Goal: Transaction & Acquisition: Purchase product/service

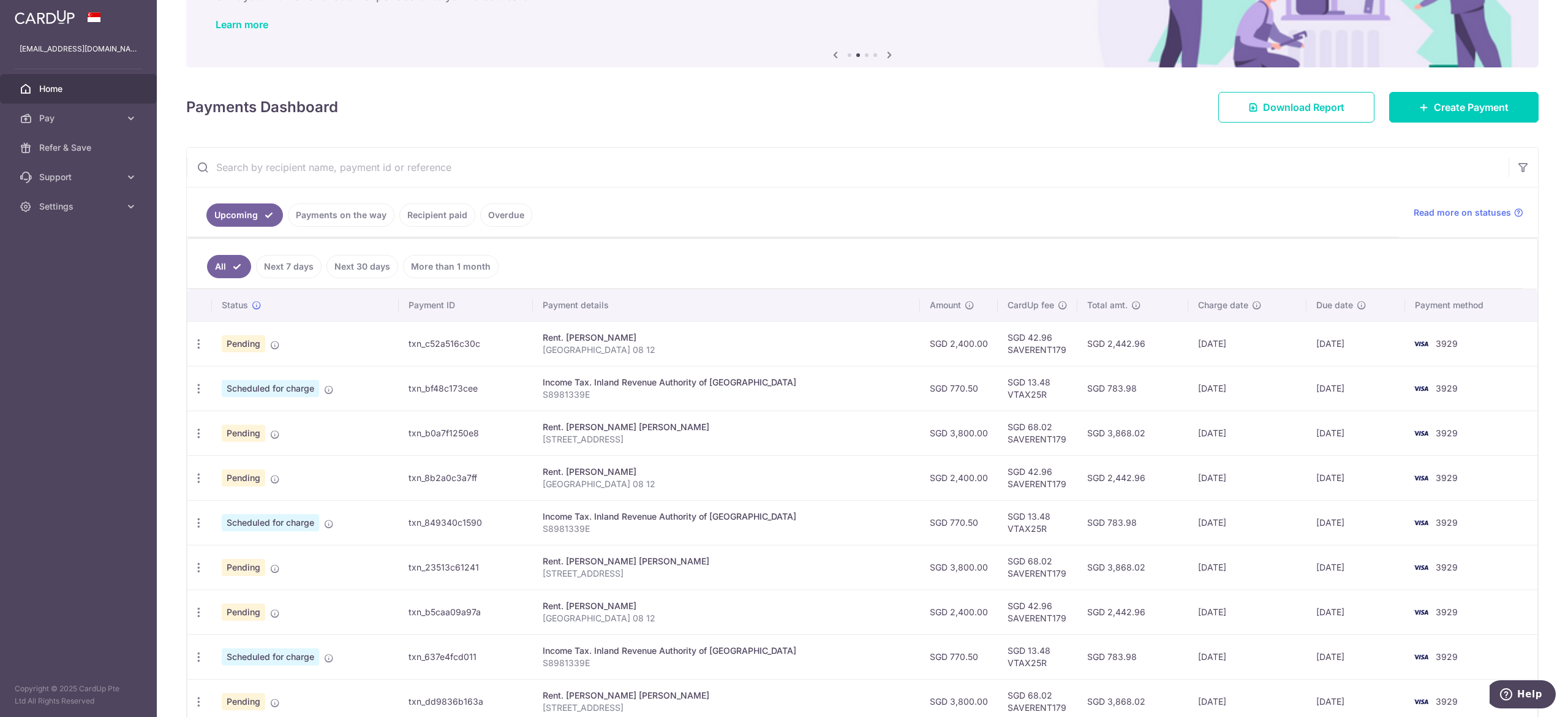
scroll to position [122, 0]
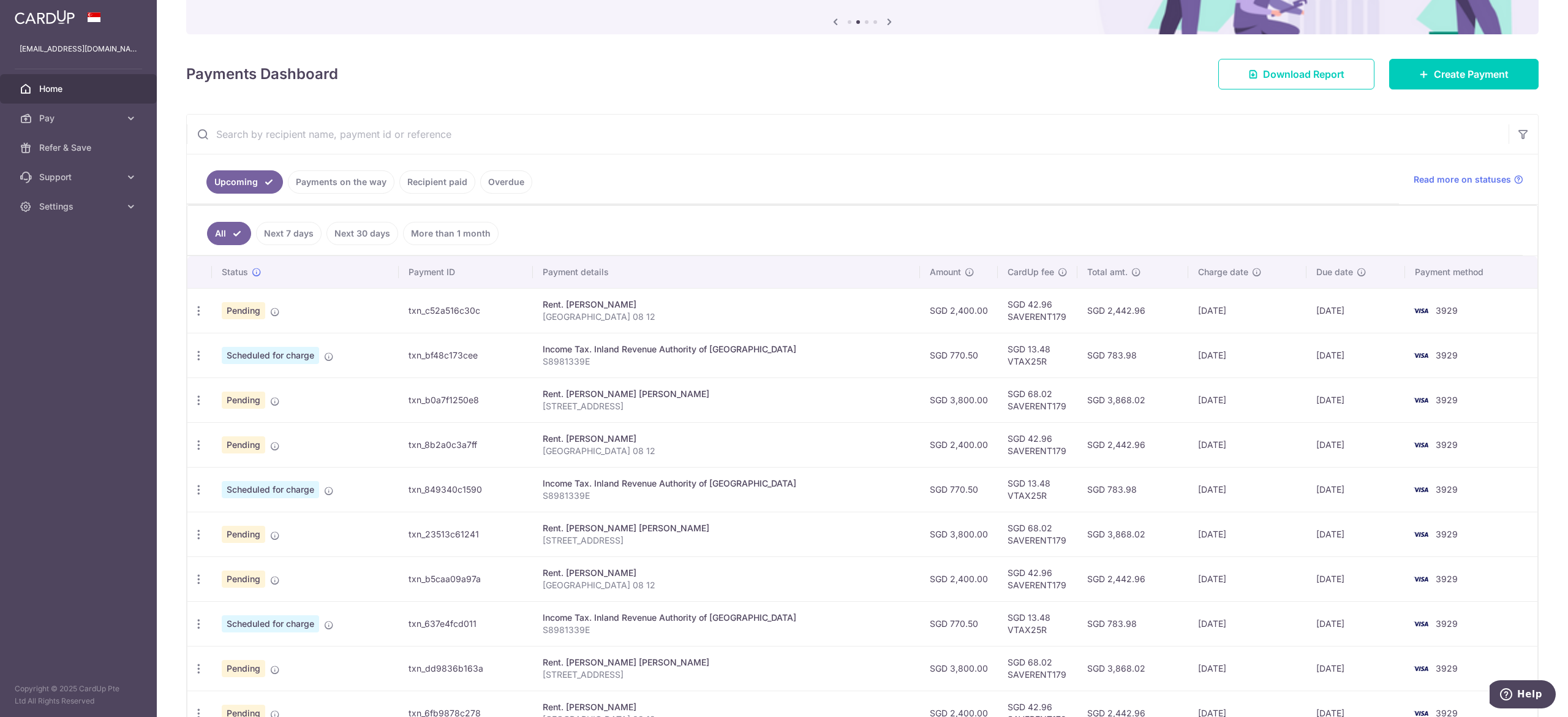
click at [292, 232] on link "Next 7 days" at bounding box center [288, 233] width 65 height 23
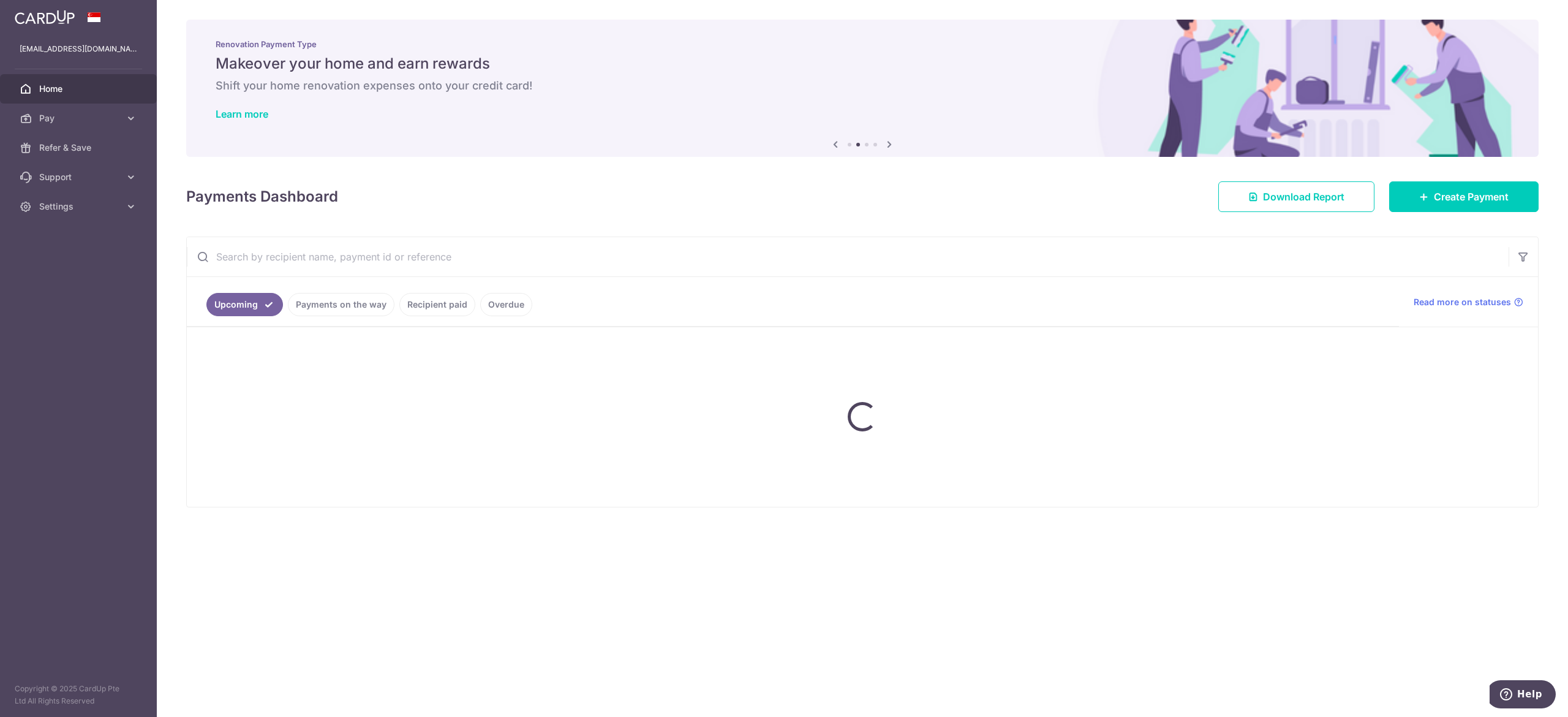
scroll to position [0, 0]
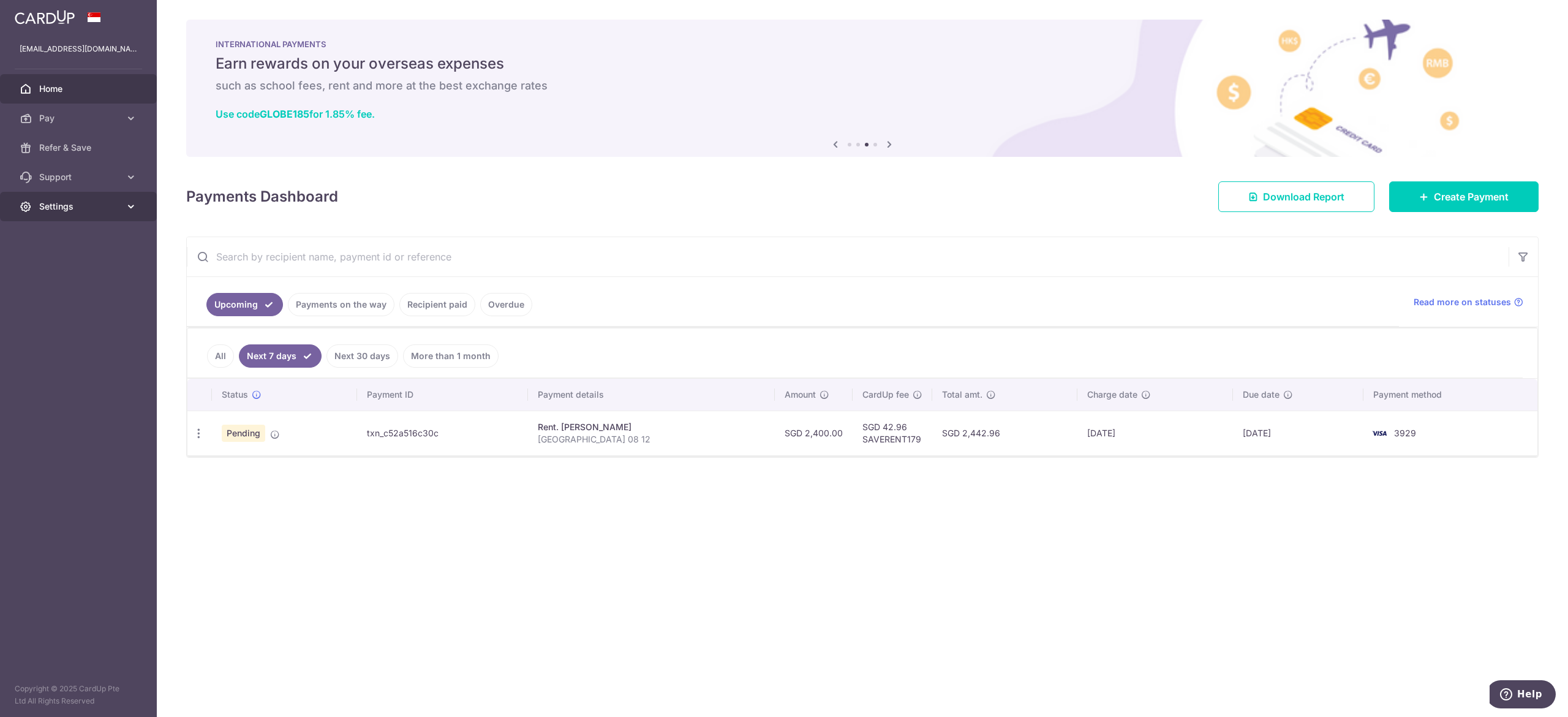
click at [82, 203] on span "Settings" at bounding box center [80, 206] width 81 height 12
click at [81, 235] on span "Account" at bounding box center [80, 235] width 81 height 12
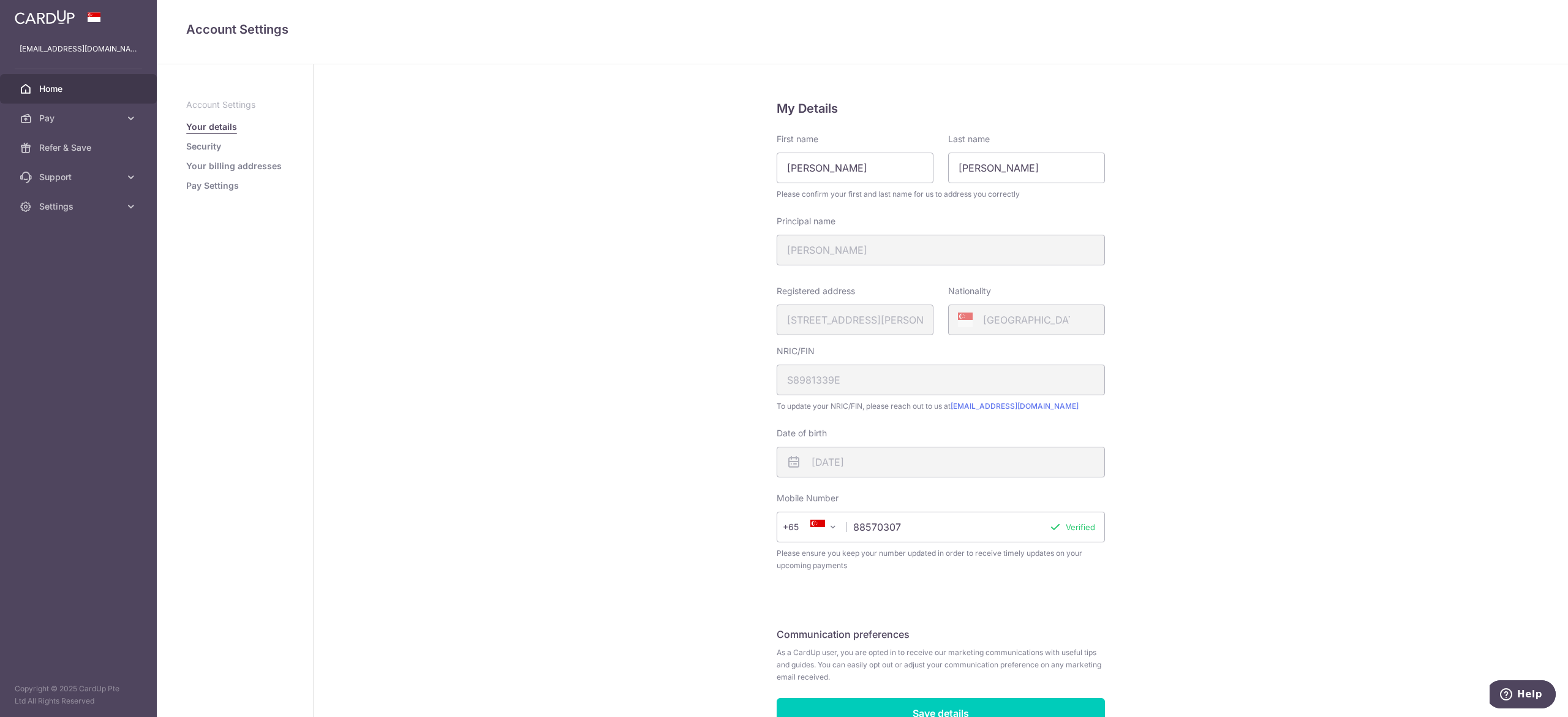
click at [89, 89] on span "Home" at bounding box center [80, 89] width 81 height 12
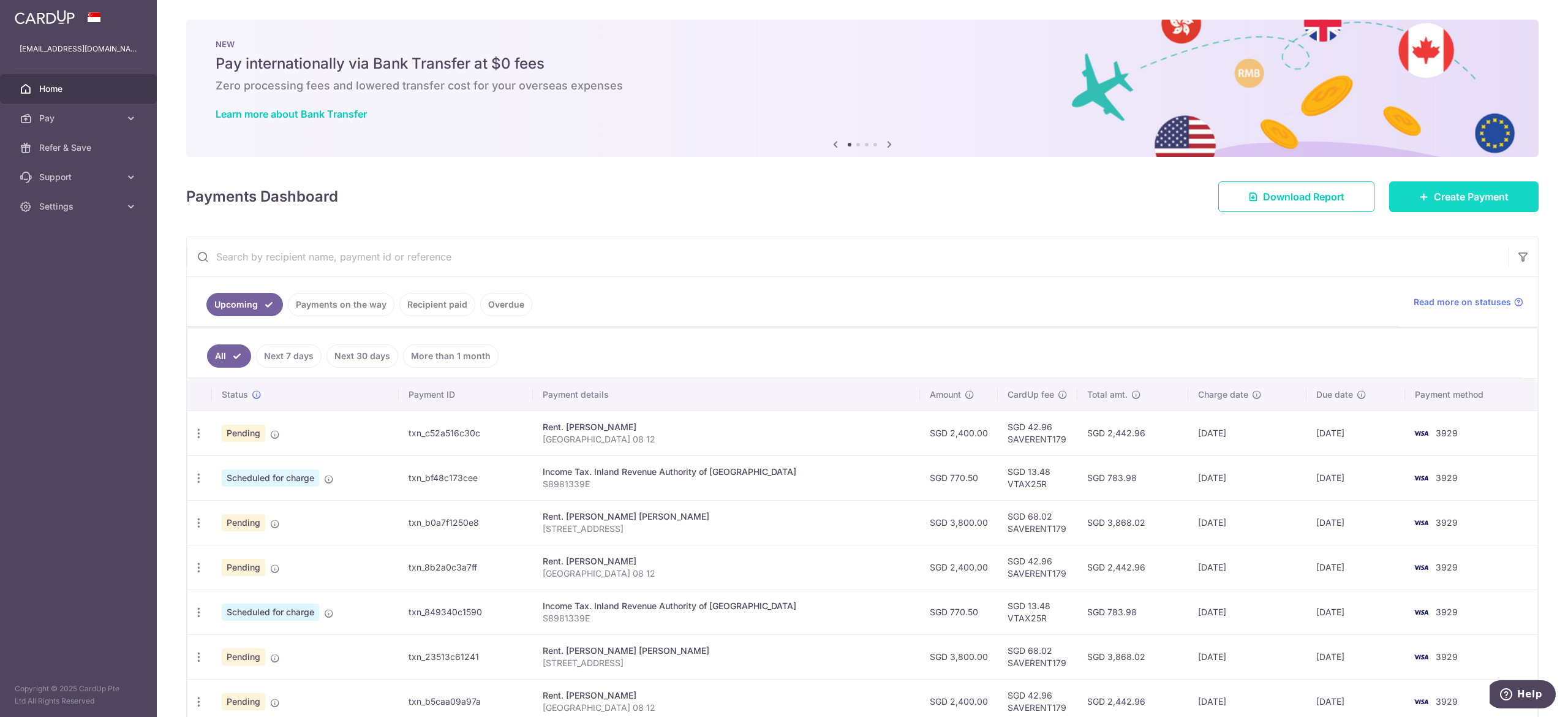
click at [1471, 198] on span "Create Payment" at bounding box center [1471, 197] width 75 height 15
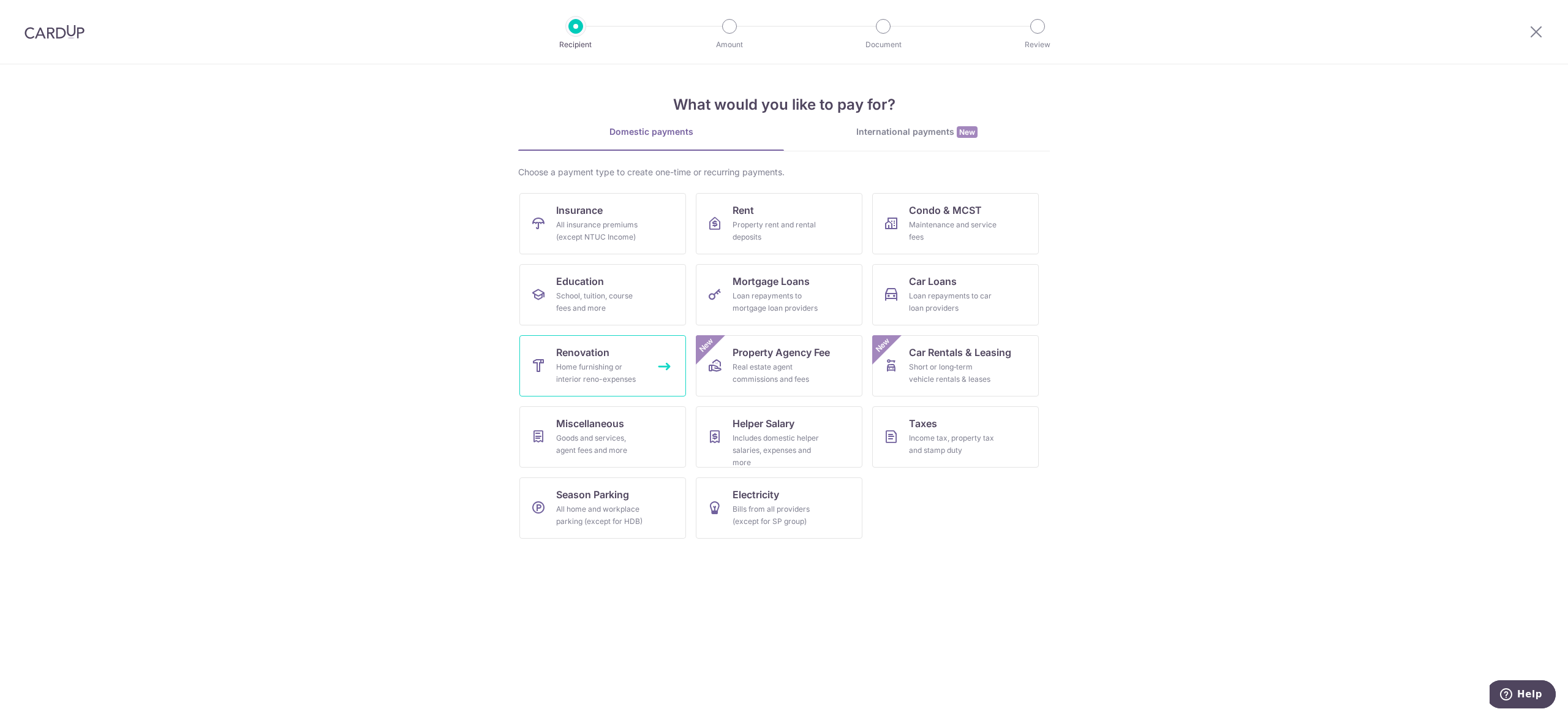
click at [620, 357] on link "Renovation Home furnishing or interior reno-expenses" at bounding box center [603, 366] width 167 height 61
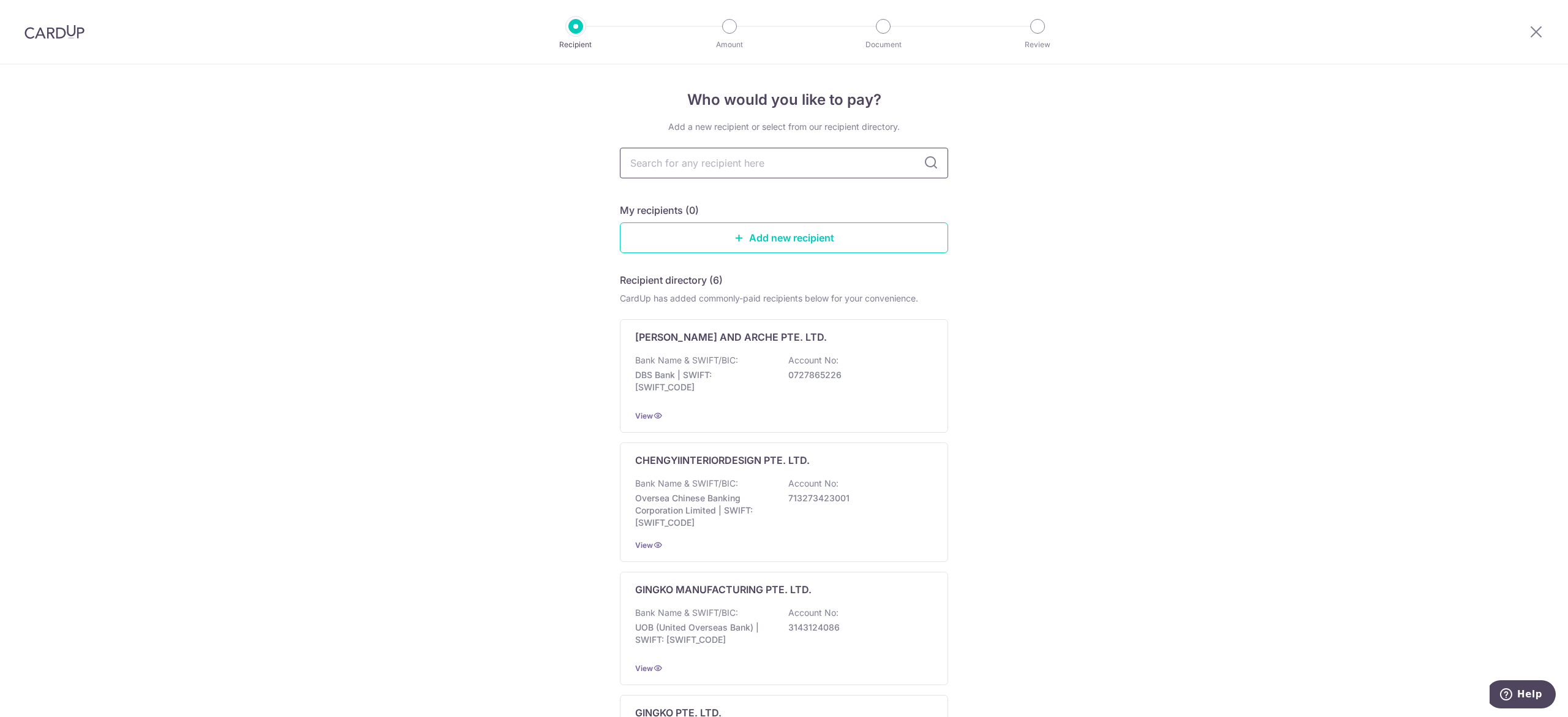
click at [821, 160] on input "text" at bounding box center [784, 163] width 329 height 31
type input "fomo"
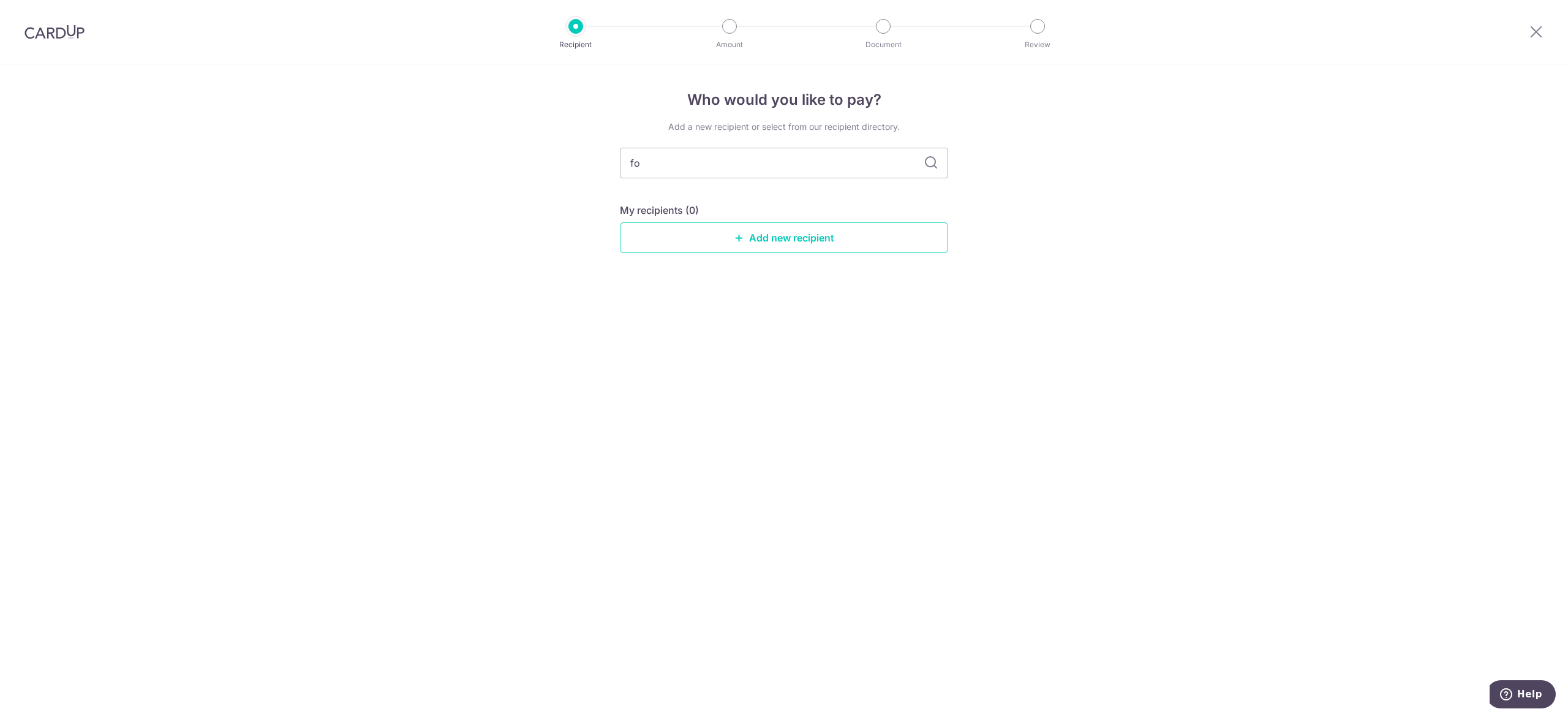
type input "f"
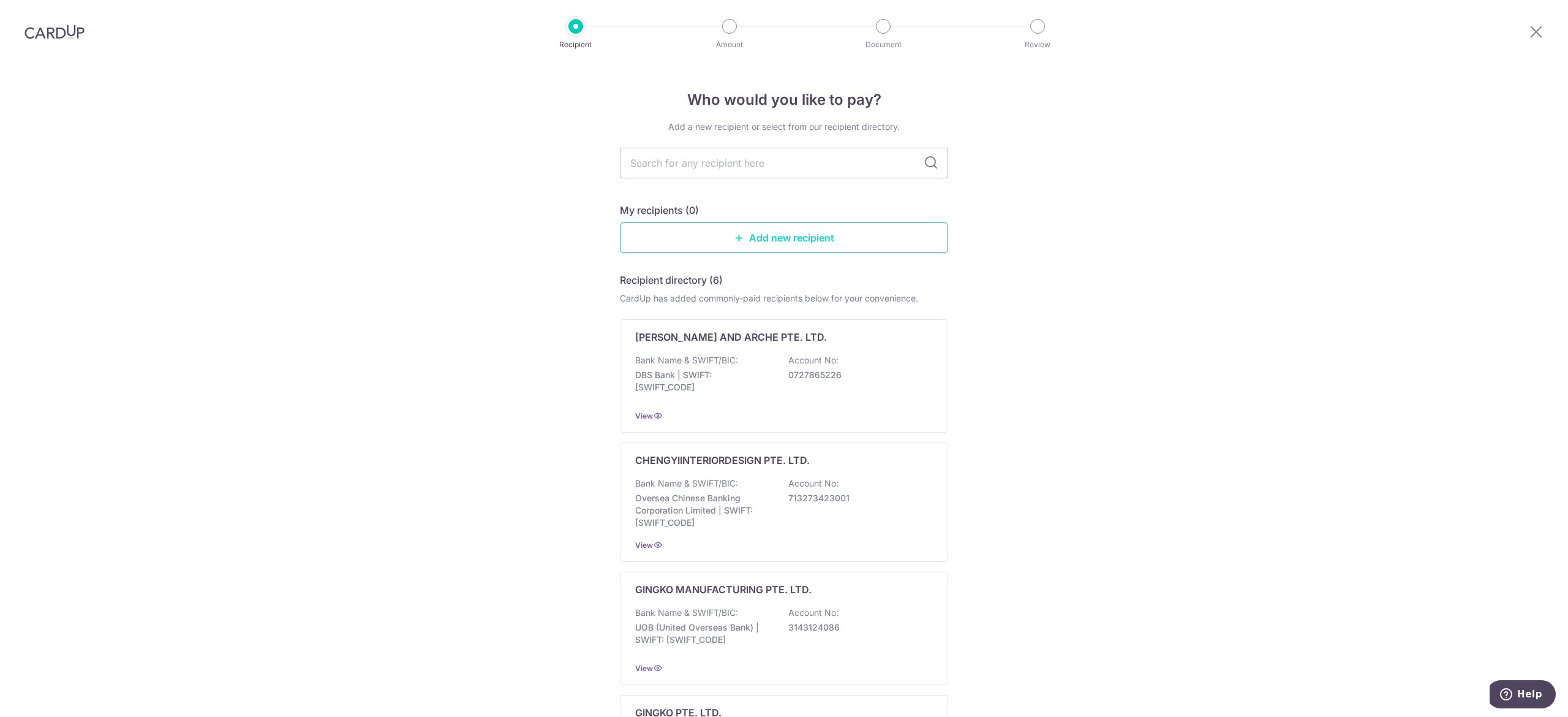
click at [827, 250] on link "Add new recipient" at bounding box center [784, 238] width 329 height 31
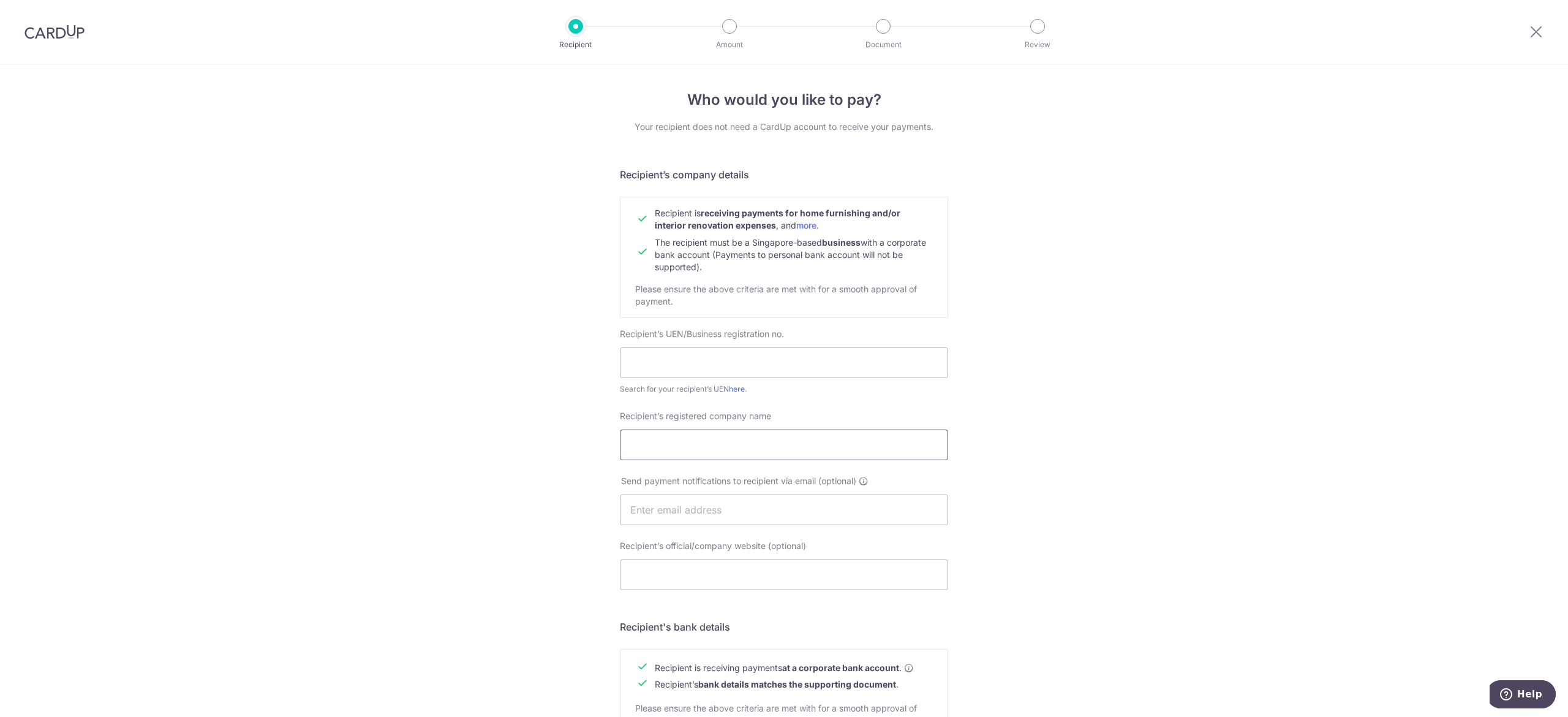
click at [749, 438] on input "Recipient’s registered company name" at bounding box center [784, 445] width 329 height 31
paste input "FOMO CONSULT PTE. LTD."
type input "FOMO CONSULT PTE. LTD."
click at [1012, 478] on div "Who would you like to pay? Your recipient does not need a CardUp account to rec…" at bounding box center [784, 525] width 1568 height 922
click at [720, 354] on input "text" at bounding box center [784, 363] width 329 height 31
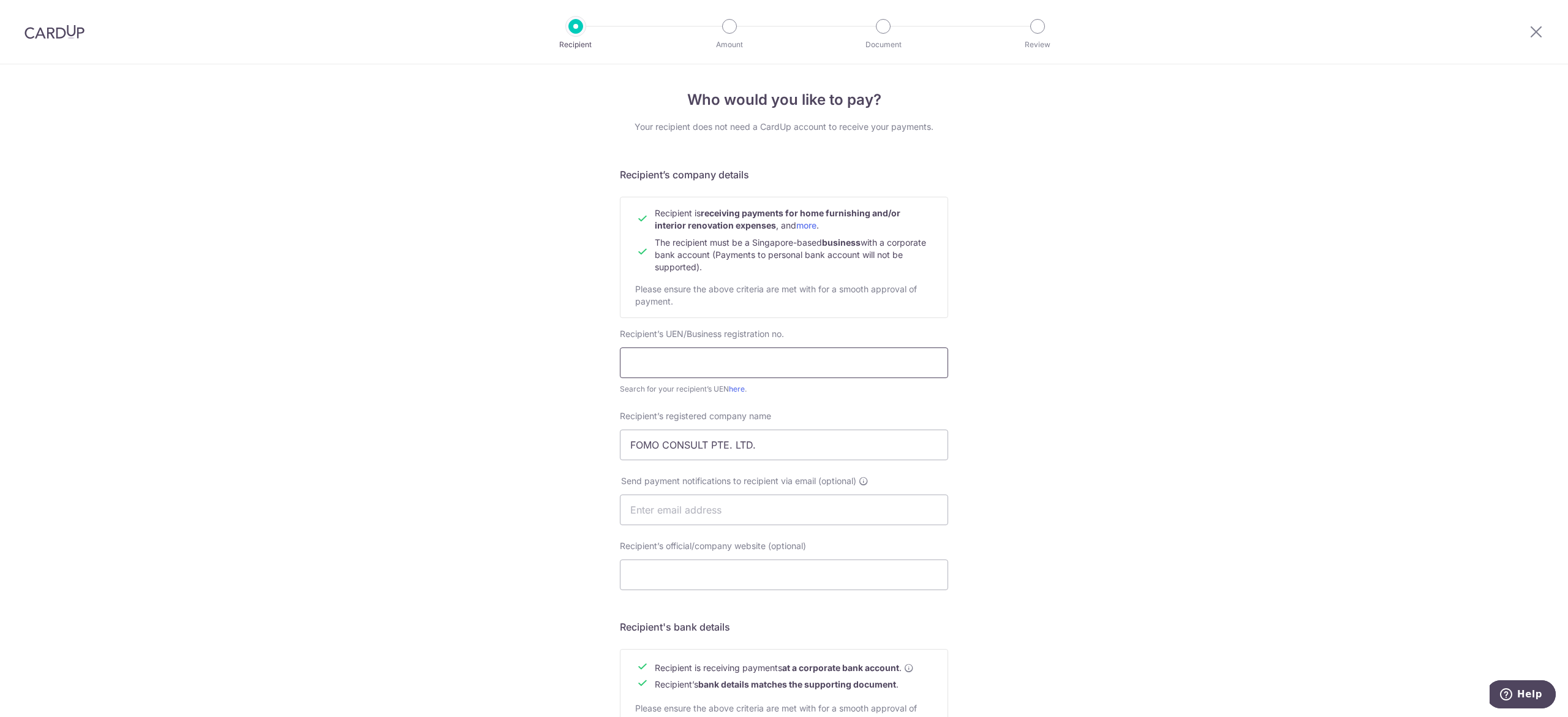
paste input "202439946M"
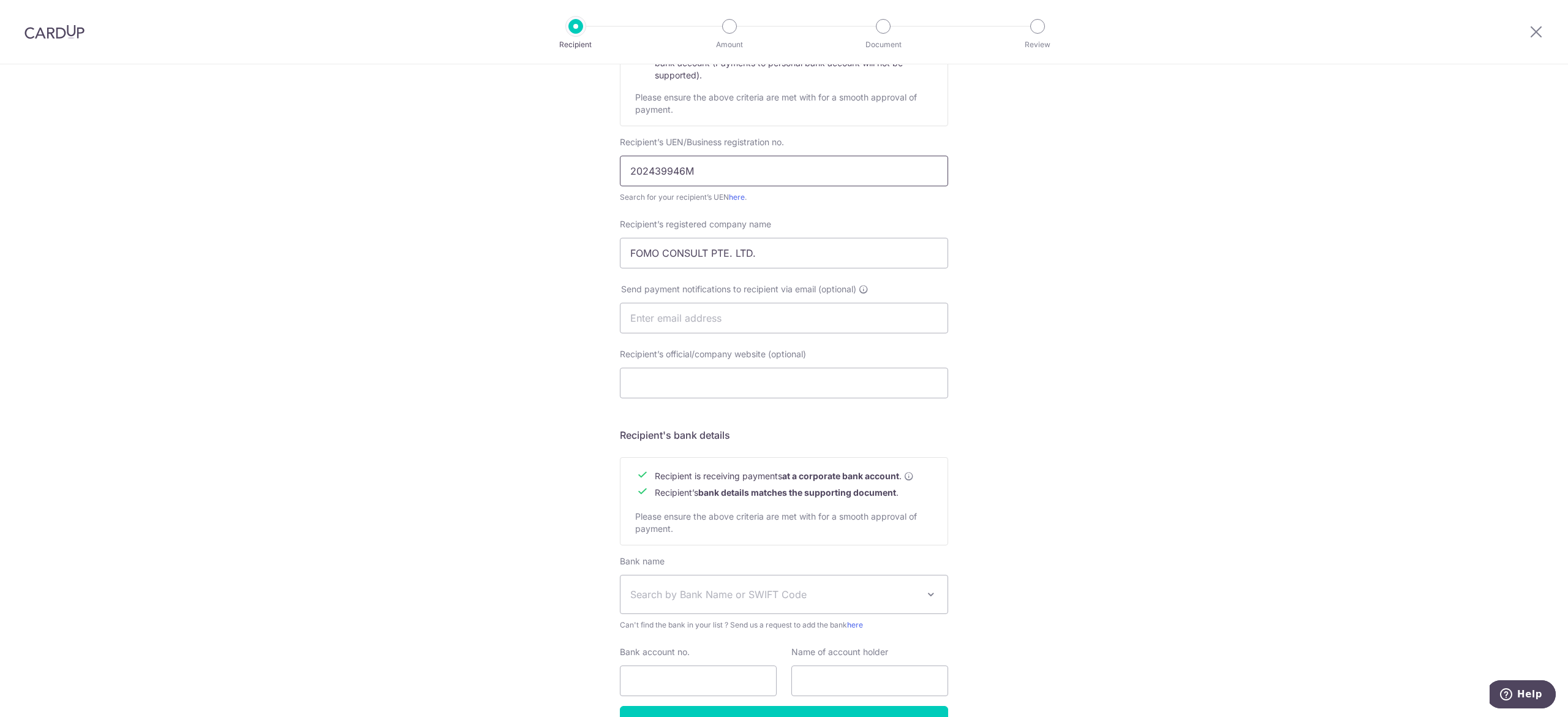
scroll to position [245, 0]
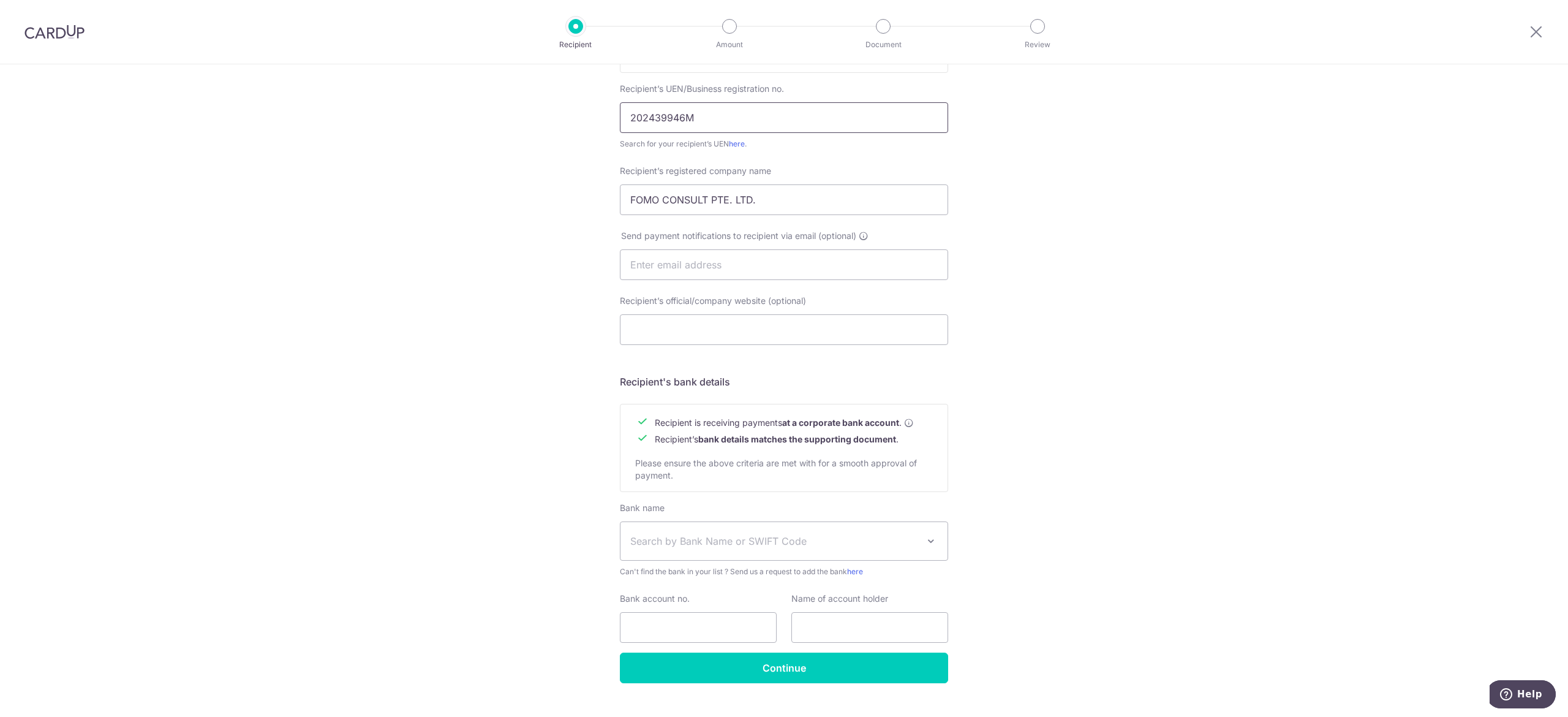
type input "202439946M"
click at [674, 267] on input "text" at bounding box center [784, 264] width 329 height 31
paste input "admin@fomo.energy"
type input "admin@fomo.energy"
click at [1023, 292] on div "Who would you like to pay? Your recipient does not need a CardUp account to rec…" at bounding box center [784, 280] width 1568 height 922
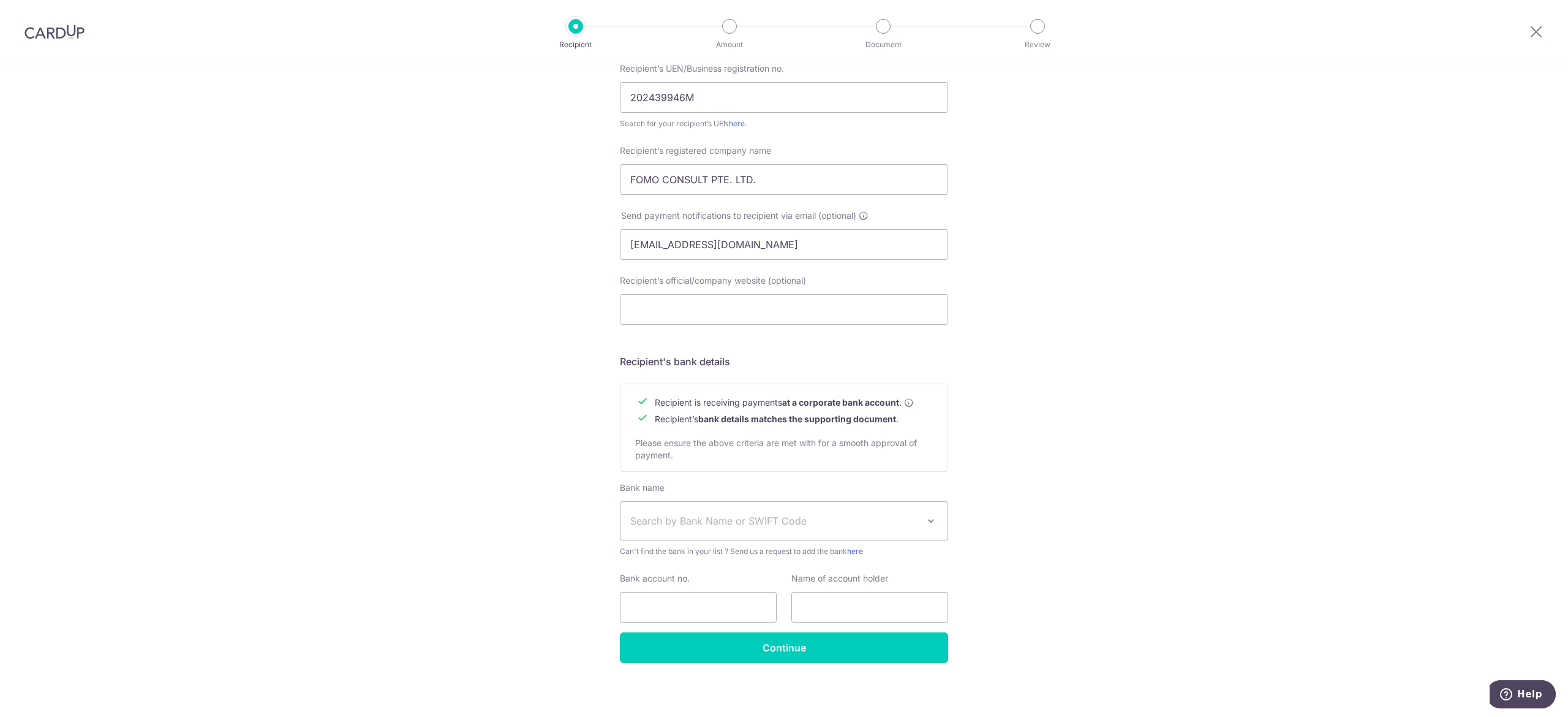
scroll to position [271, 0]
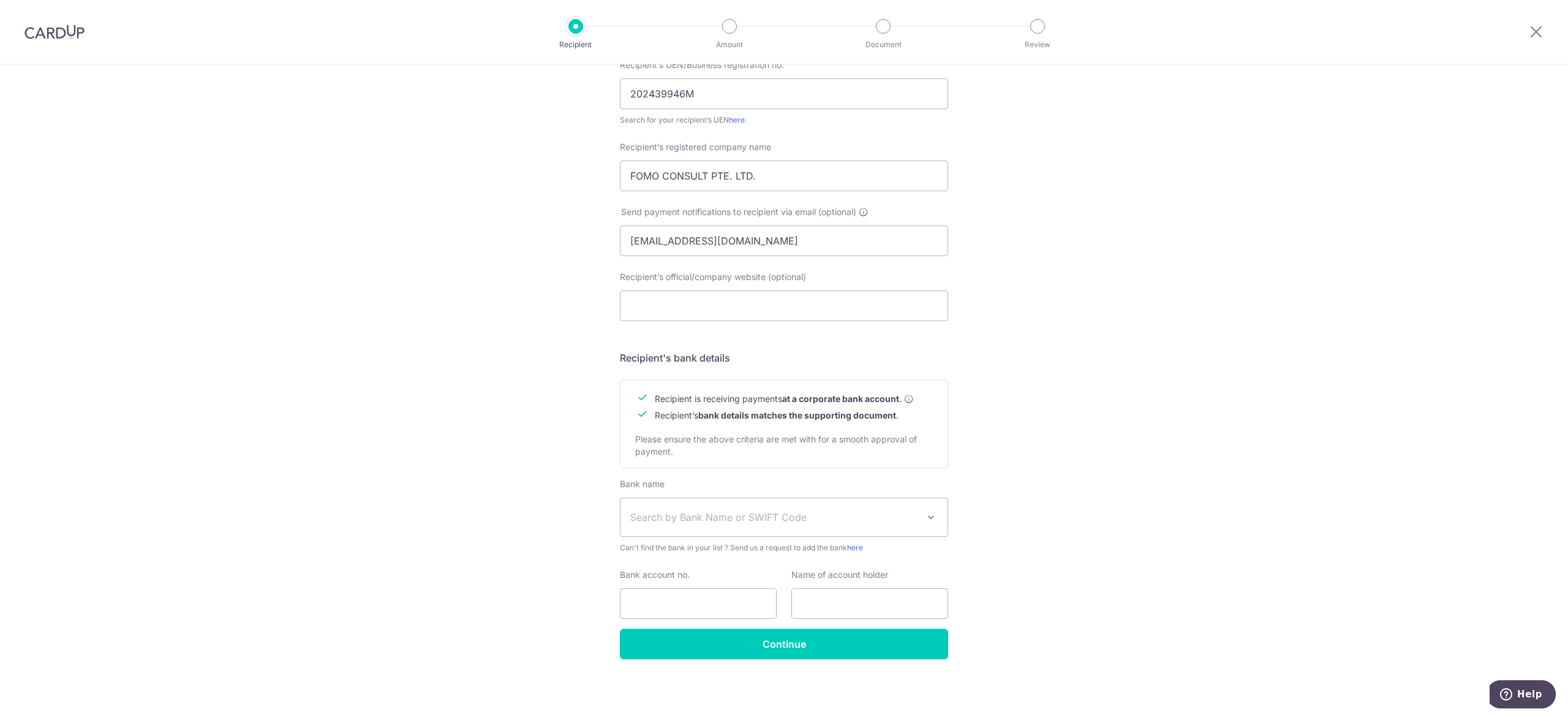
click at [836, 508] on span "Search by Bank Name or SWIFT Code" at bounding box center [784, 516] width 327 height 38
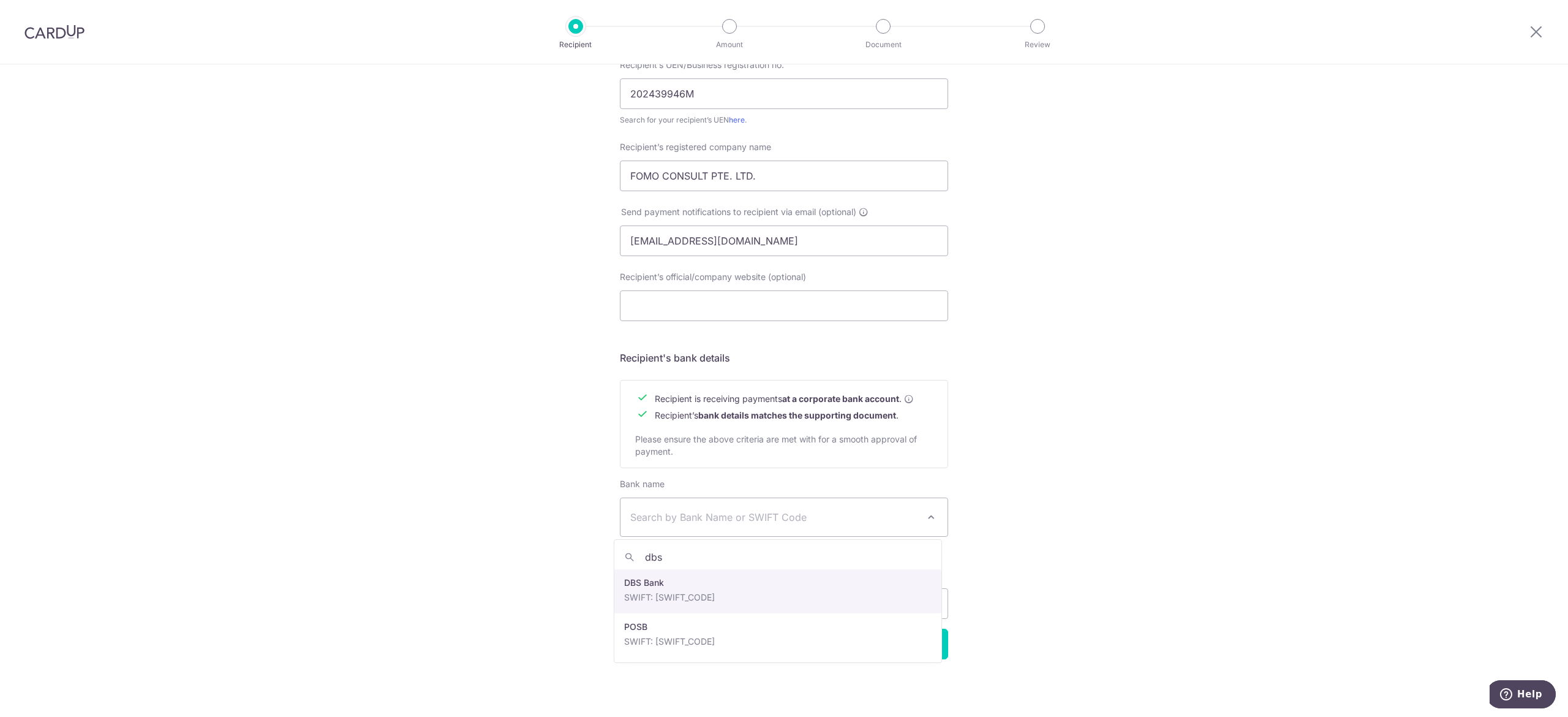
type input "dbs"
select select "6"
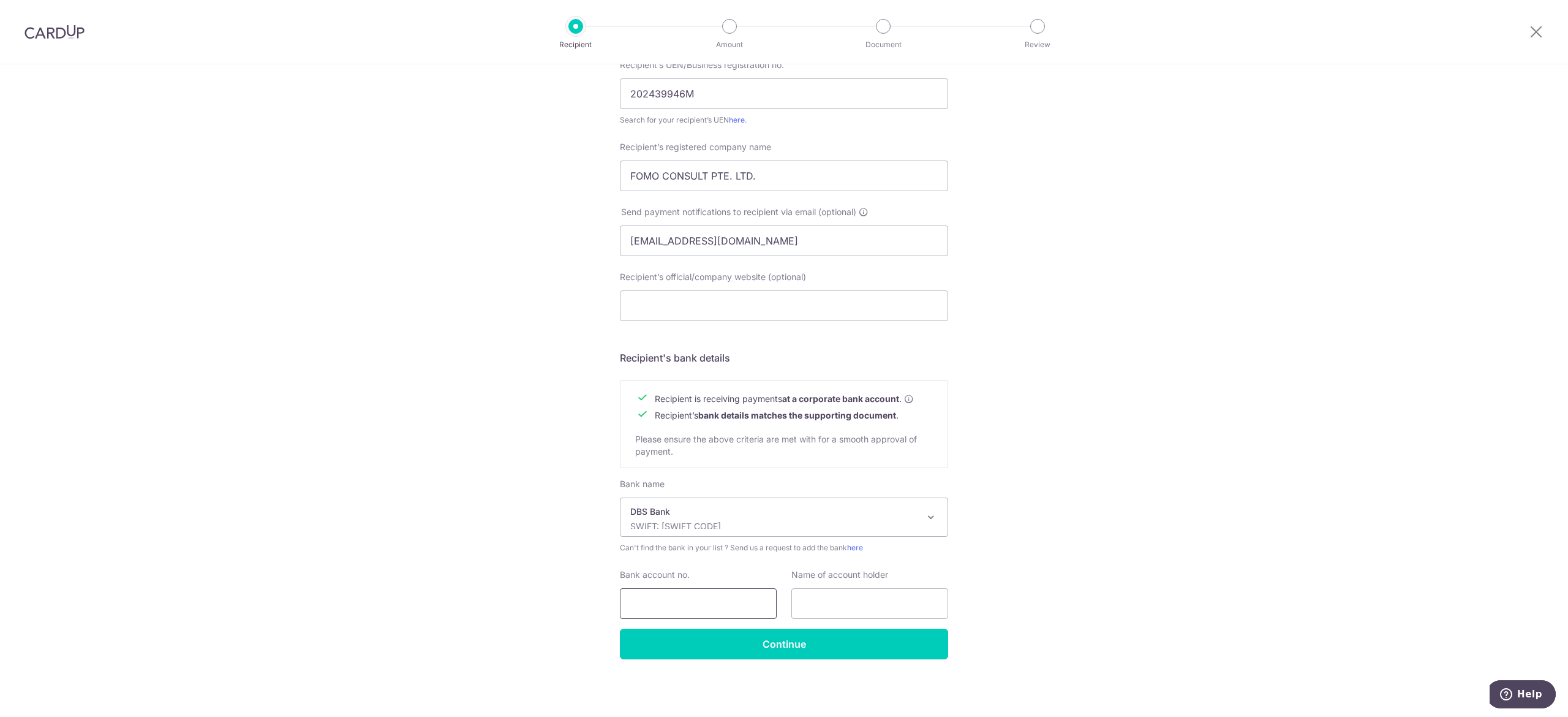
click at [684, 600] on input "Bank account no." at bounding box center [698, 603] width 157 height 31
paste input ": 0721267071"
drag, startPoint x: 630, startPoint y: 604, endPoint x: 637, endPoint y: 607, distance: 7.6
click at [633, 604] on input ": 0721267071" at bounding box center [698, 603] width 157 height 31
type input "0721267071"
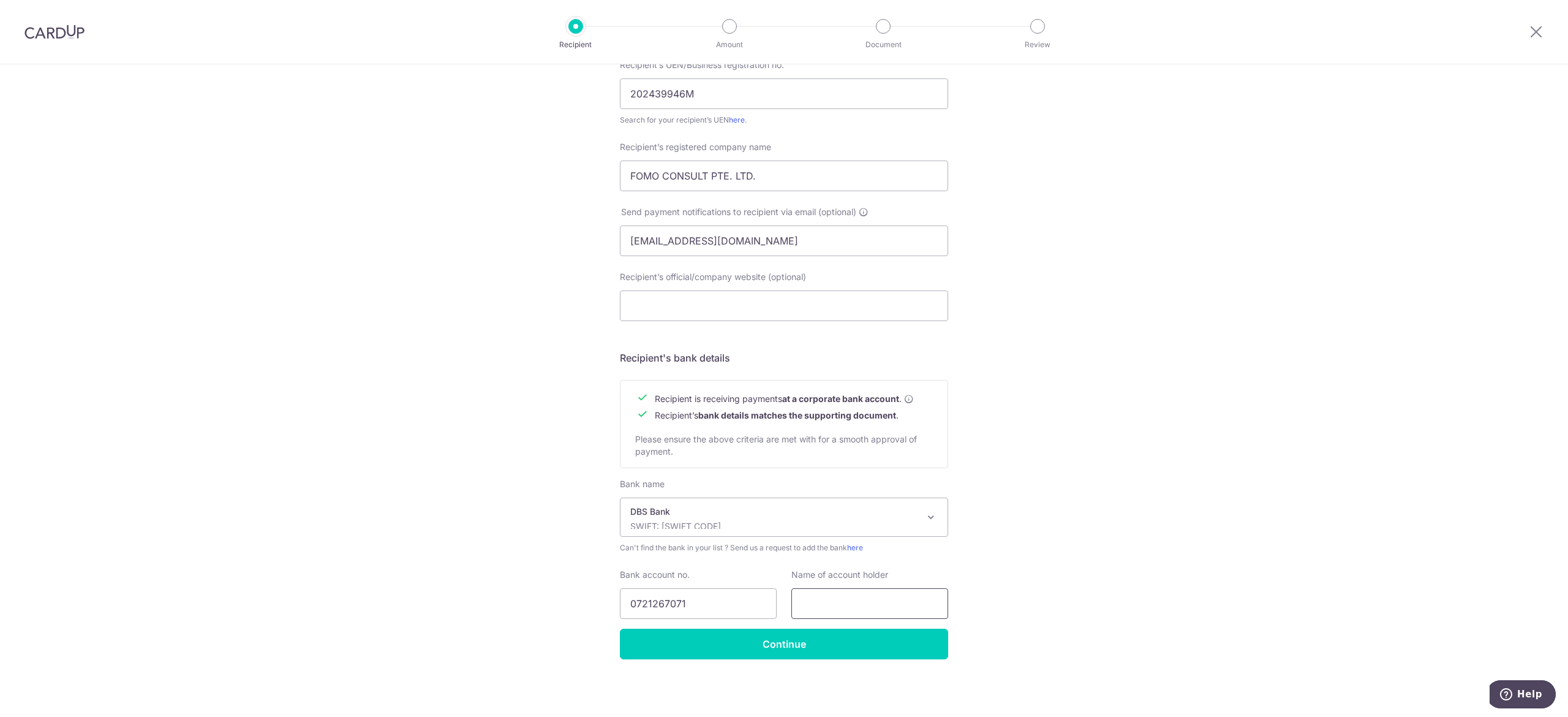
click at [822, 593] on input "text" at bounding box center [869, 603] width 157 height 31
paste input "FOMO CONSULT PTE. LTD"
type input "FOMO CONSULT PTE. LTD"
click at [1188, 430] on div "Who would you like to pay? Your recipient does not need a CardUp account to rec…" at bounding box center [784, 256] width 1568 height 922
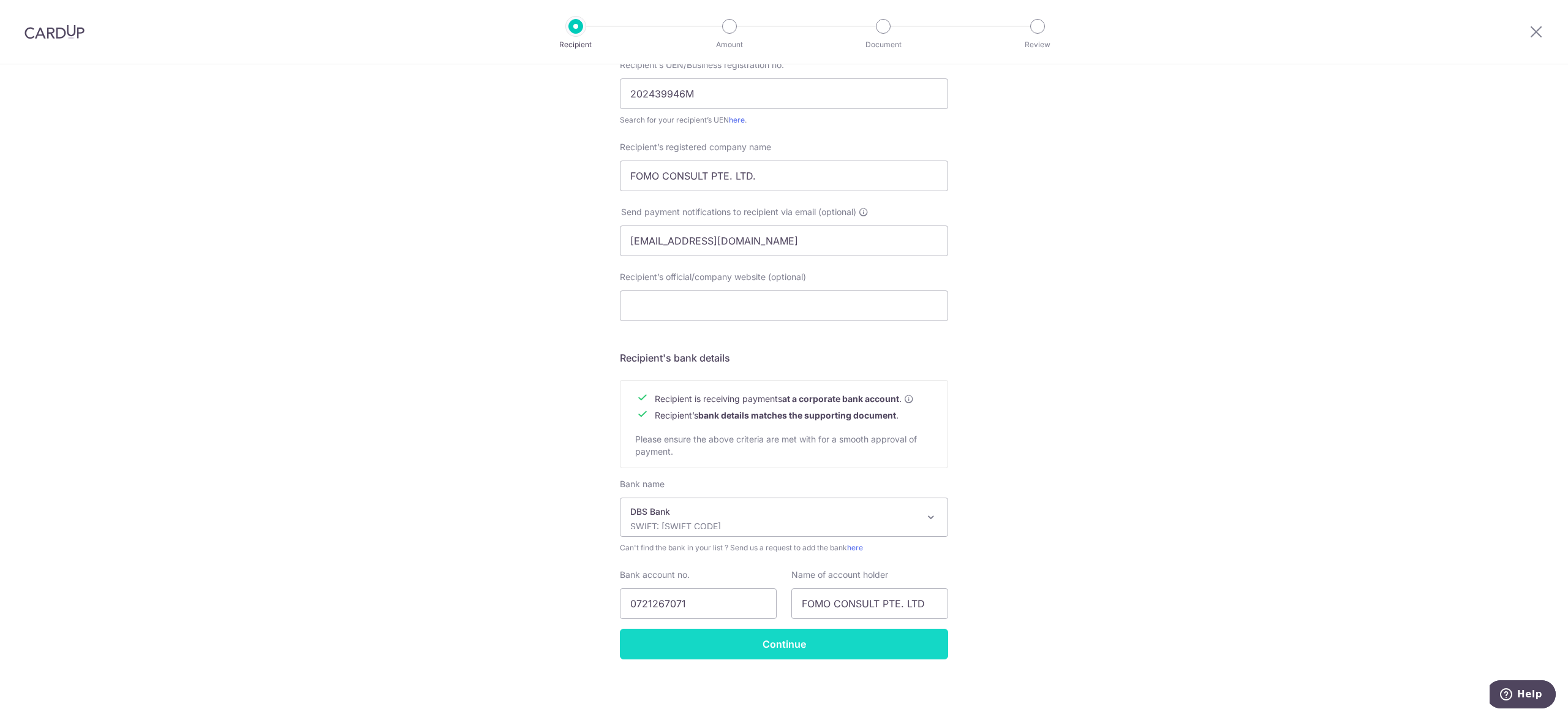
click at [881, 646] on input "Continue" at bounding box center [784, 644] width 329 height 31
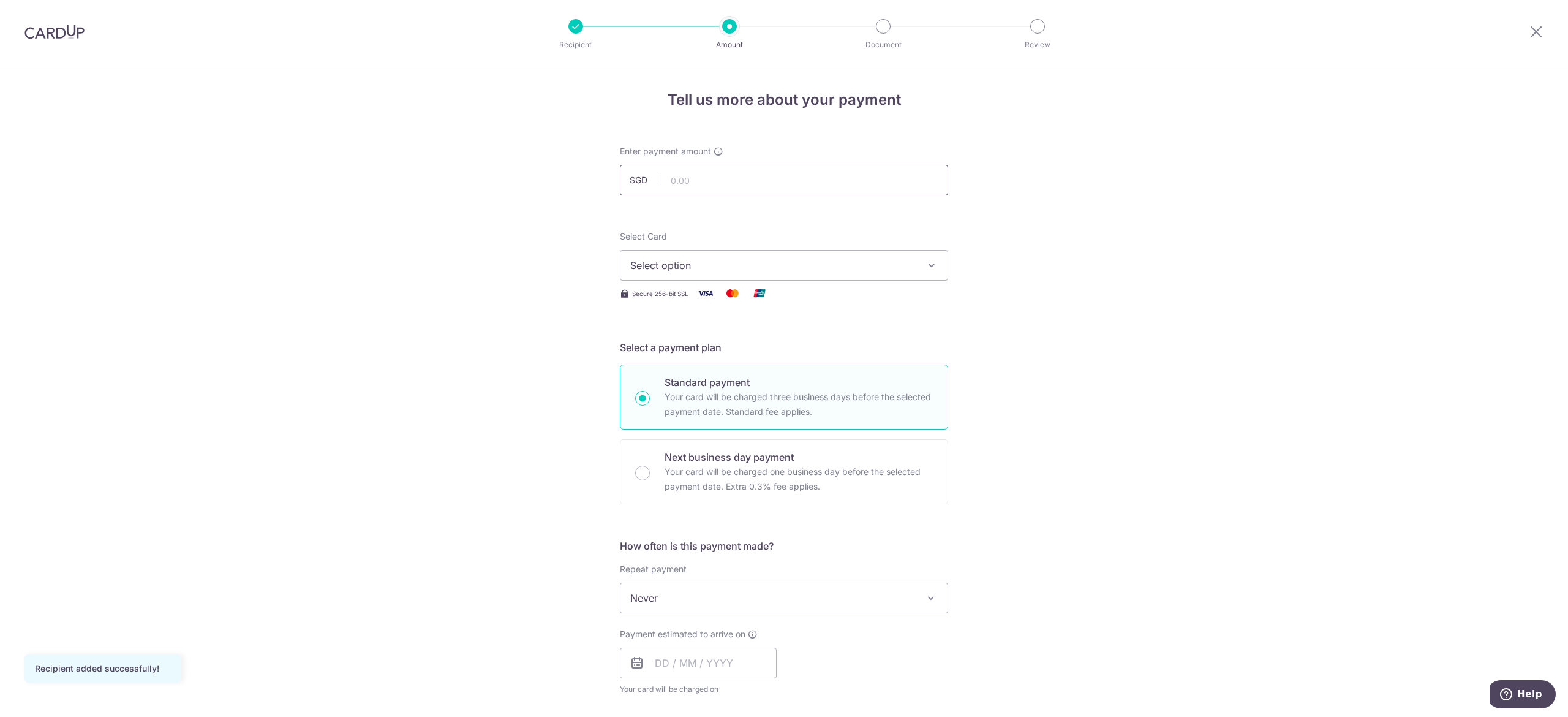
click at [730, 186] on input "text" at bounding box center [784, 180] width 329 height 31
type input "6,400.00"
click at [1034, 279] on div "Tell us more about your payment Enter payment amount SGD 6,400.00 6400.00 Recip…" at bounding box center [784, 659] width 1568 height 1190
click at [912, 259] on button "Select option" at bounding box center [784, 265] width 329 height 31
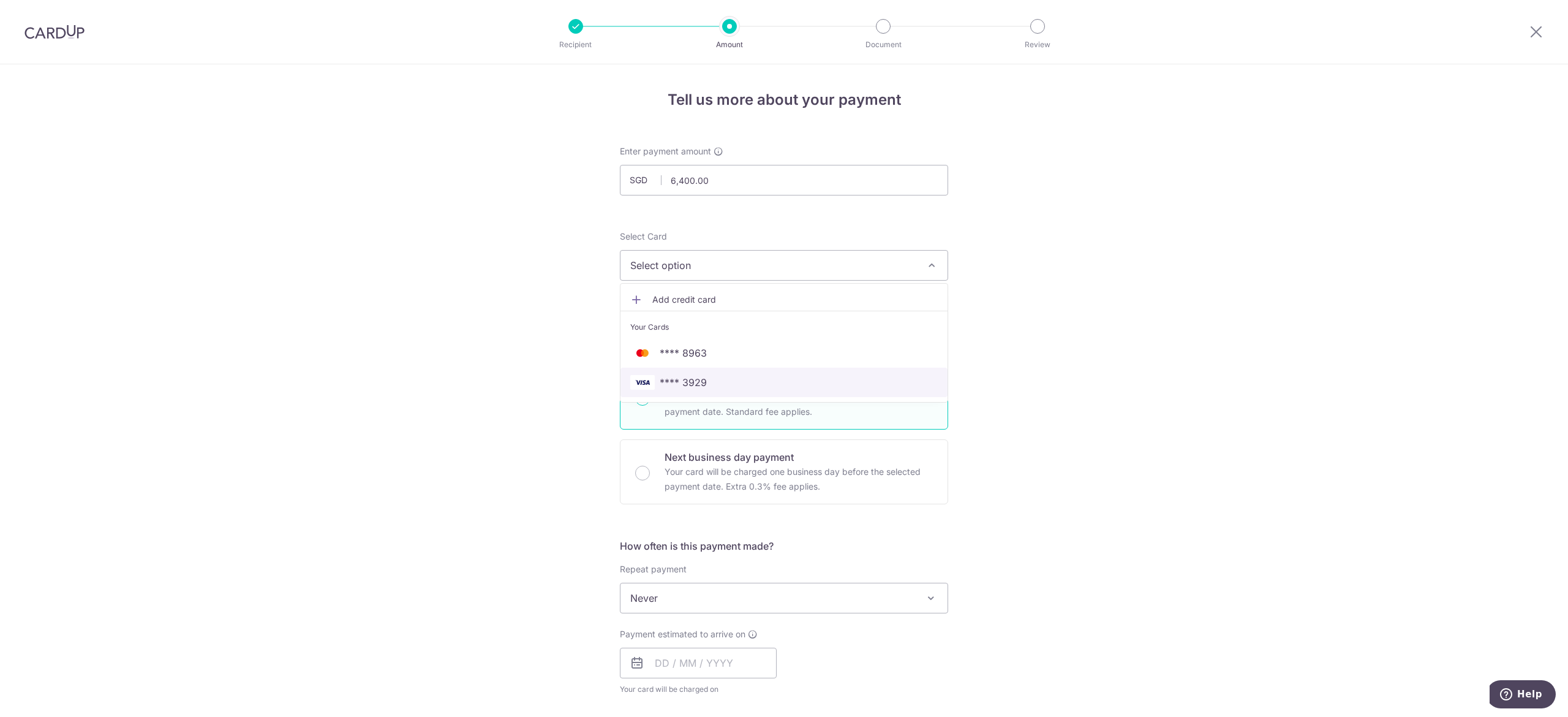
click at [780, 386] on span "**** 3929" at bounding box center [784, 382] width 308 height 15
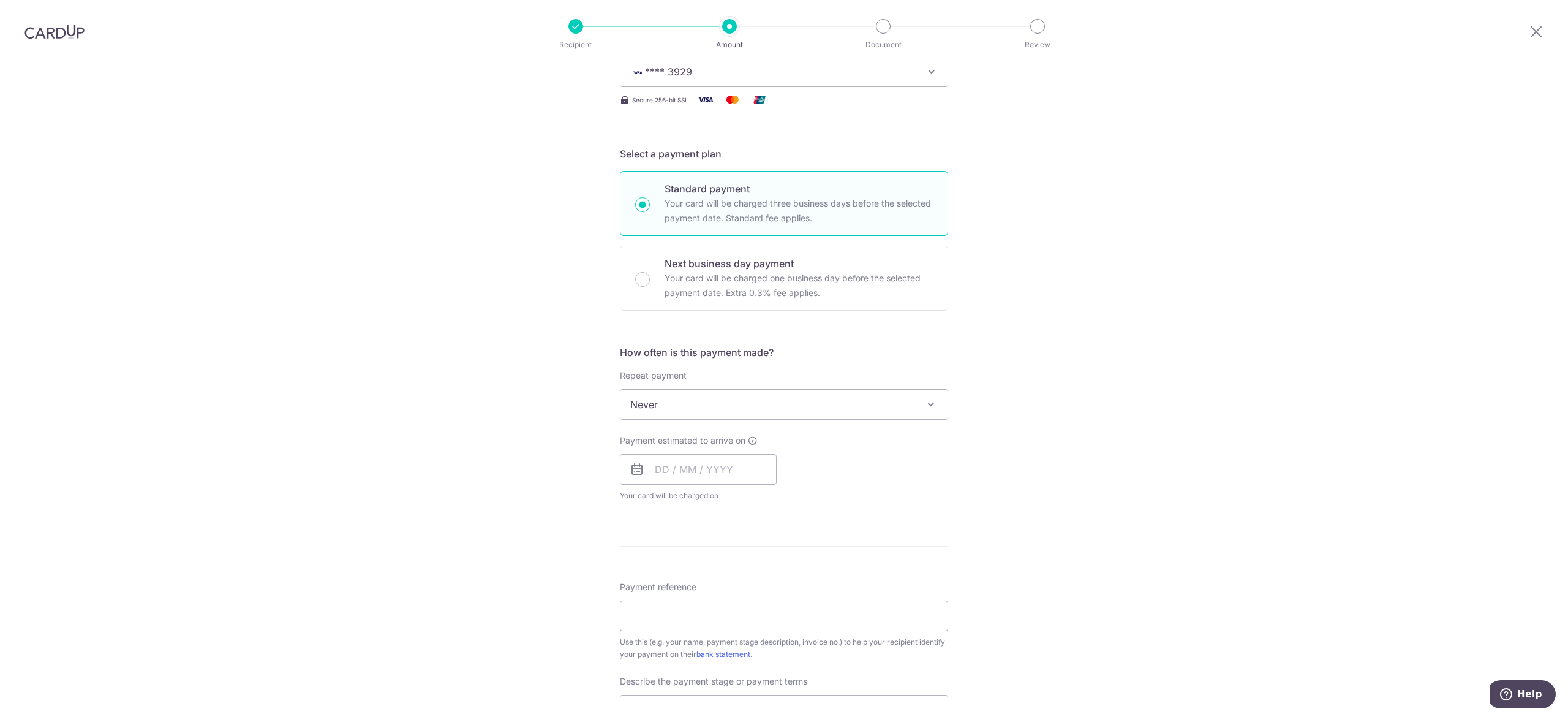
scroll to position [367, 0]
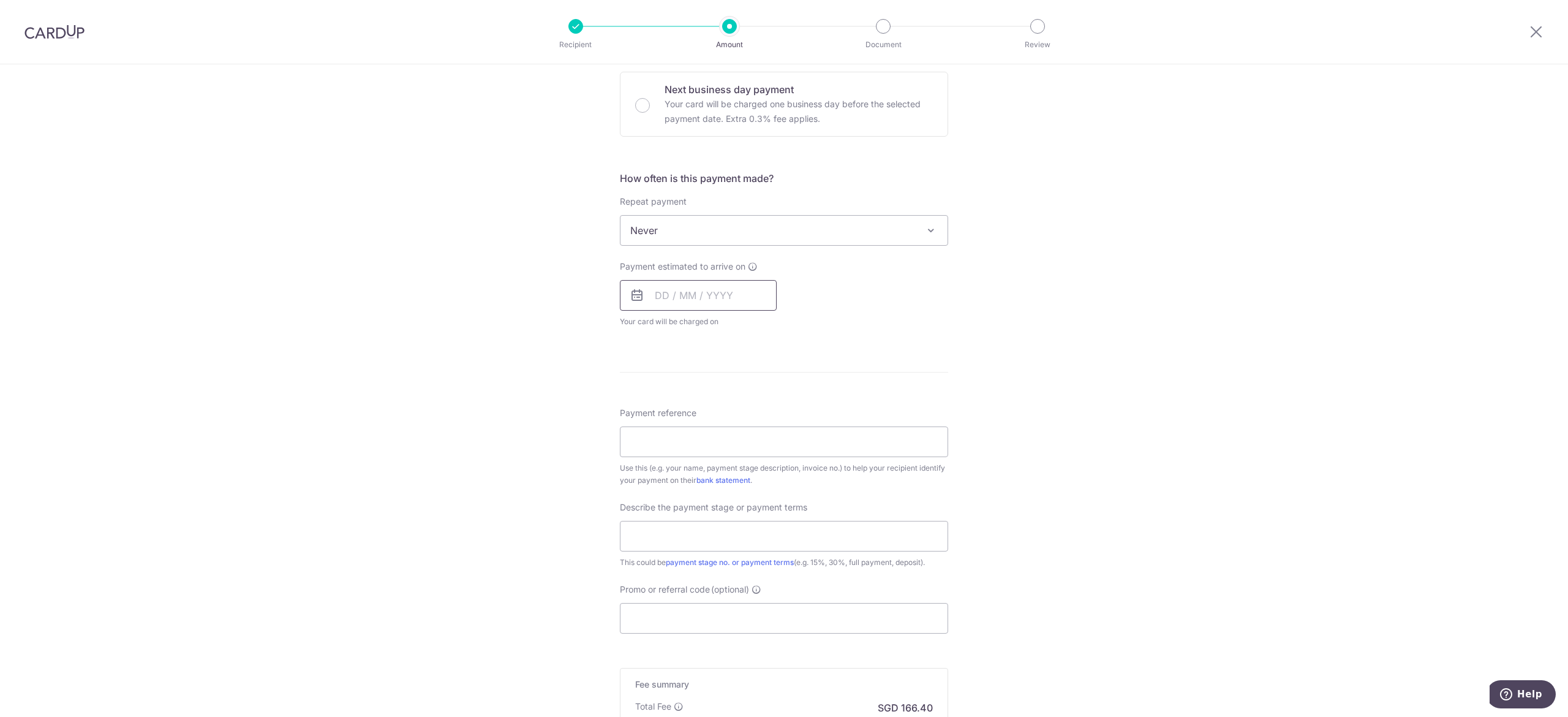
click at [664, 298] on input "text" at bounding box center [698, 295] width 157 height 31
click at [737, 411] on link "9" at bounding box center [743, 407] width 19 height 19
type input "09/10/2025"
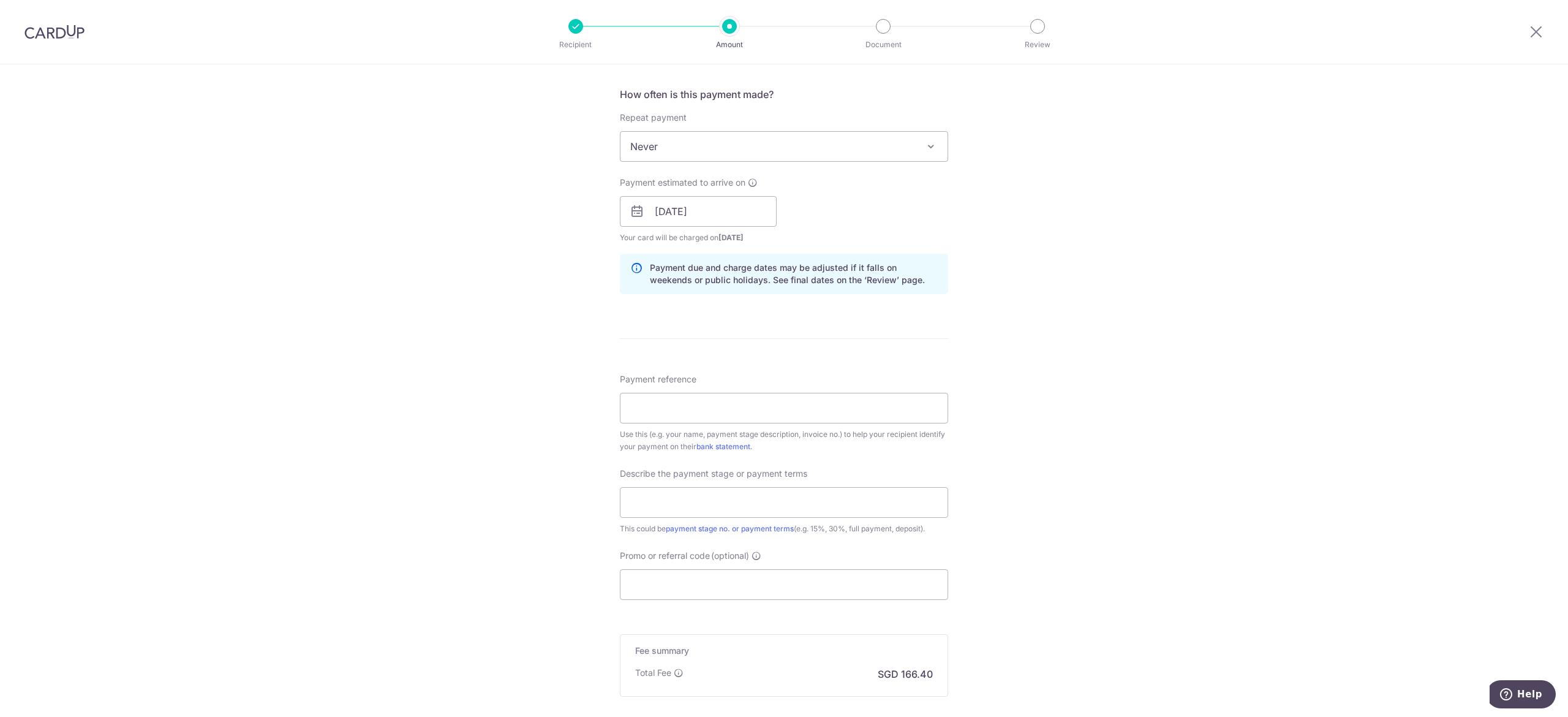
scroll to position [490, 0]
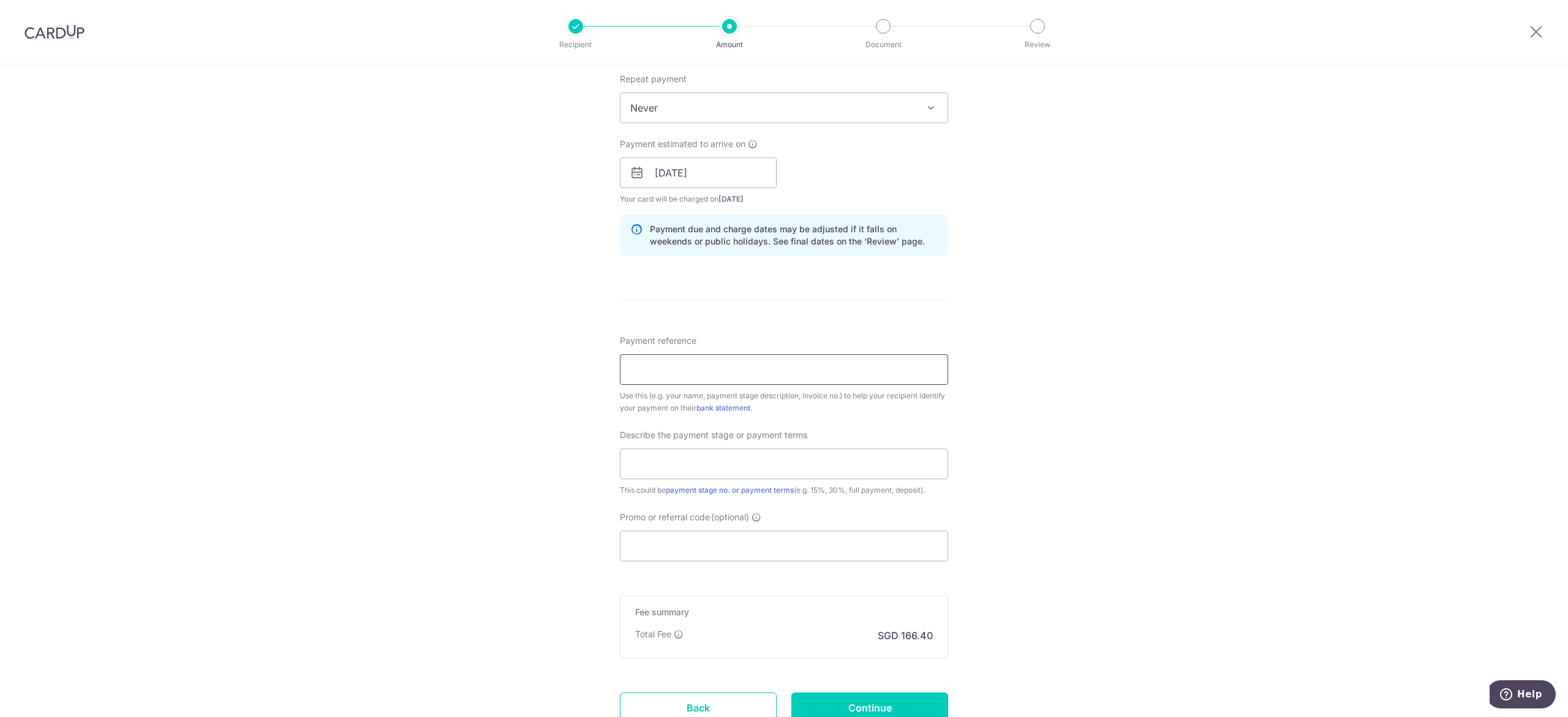
click at [709, 365] on input "Payment reference" at bounding box center [784, 369] width 329 height 31
paste input "initial downpayment"
drag, startPoint x: 625, startPoint y: 376, endPoint x: 635, endPoint y: 376, distance: 10.0
click at [630, 376] on input "initial downpayment" at bounding box center [784, 369] width 329 height 31
drag, startPoint x: 730, startPoint y: 362, endPoint x: 469, endPoint y: 375, distance: 261.3
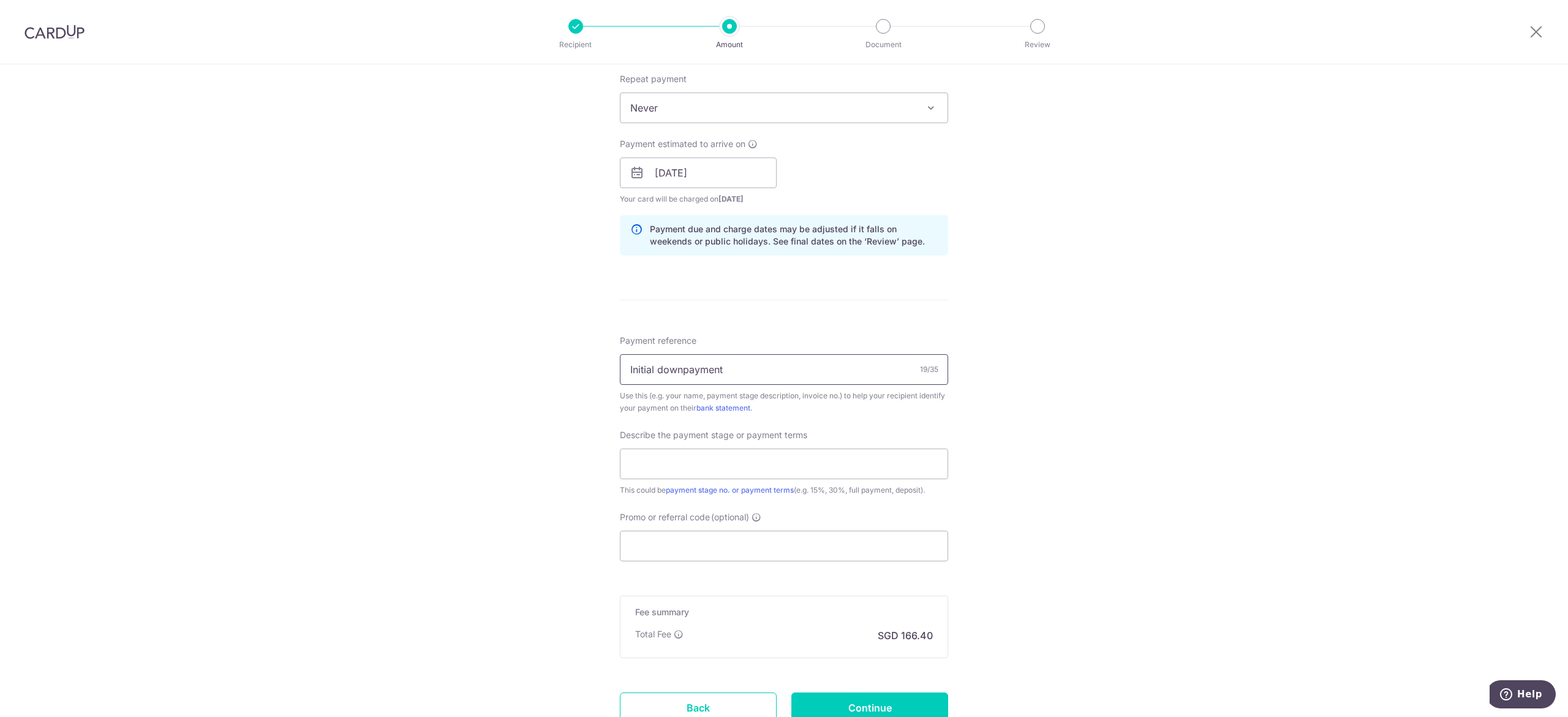
click at [469, 375] on div "Tell us more about your payment Enter payment amount SGD 6,400.00 6400.00 Recip…" at bounding box center [784, 195] width 1568 height 1241
type input "Initial downpayment"
click at [696, 470] on input "text" at bounding box center [784, 464] width 329 height 31
paste input "Initial downpayment"
type input "Initial downpayment"
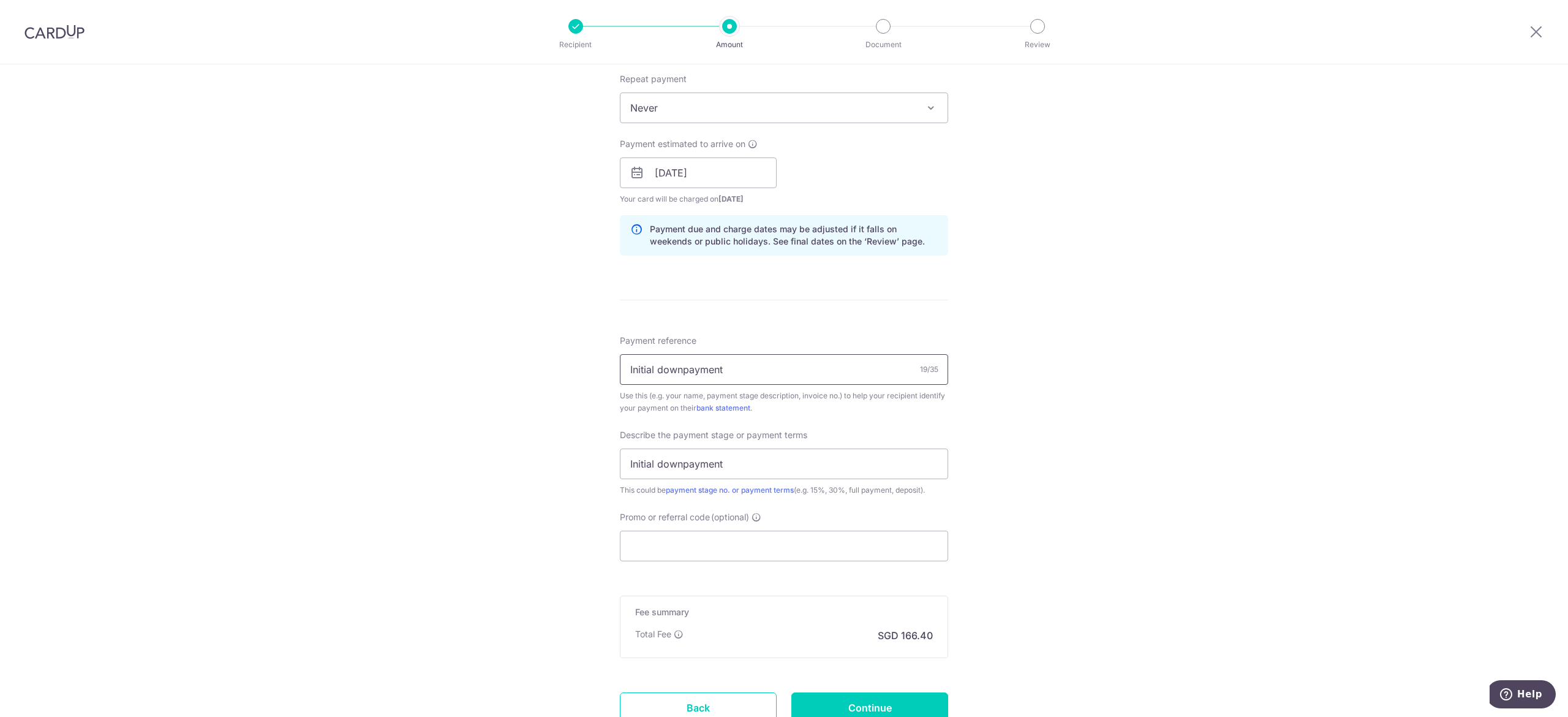
drag, startPoint x: 648, startPoint y: 375, endPoint x: 471, endPoint y: 376, distance: 177.0
click at [471, 376] on div "Tell us more about your payment Enter payment amount SGD 6,400.00 6400.00 Recip…" at bounding box center [784, 195] width 1568 height 1241
type input "59 Tavistock Avenue"
click at [1130, 382] on div "Tell us more about your payment Enter payment amount SGD 6,400.00 6400.00 Recip…" at bounding box center [784, 195] width 1568 height 1241
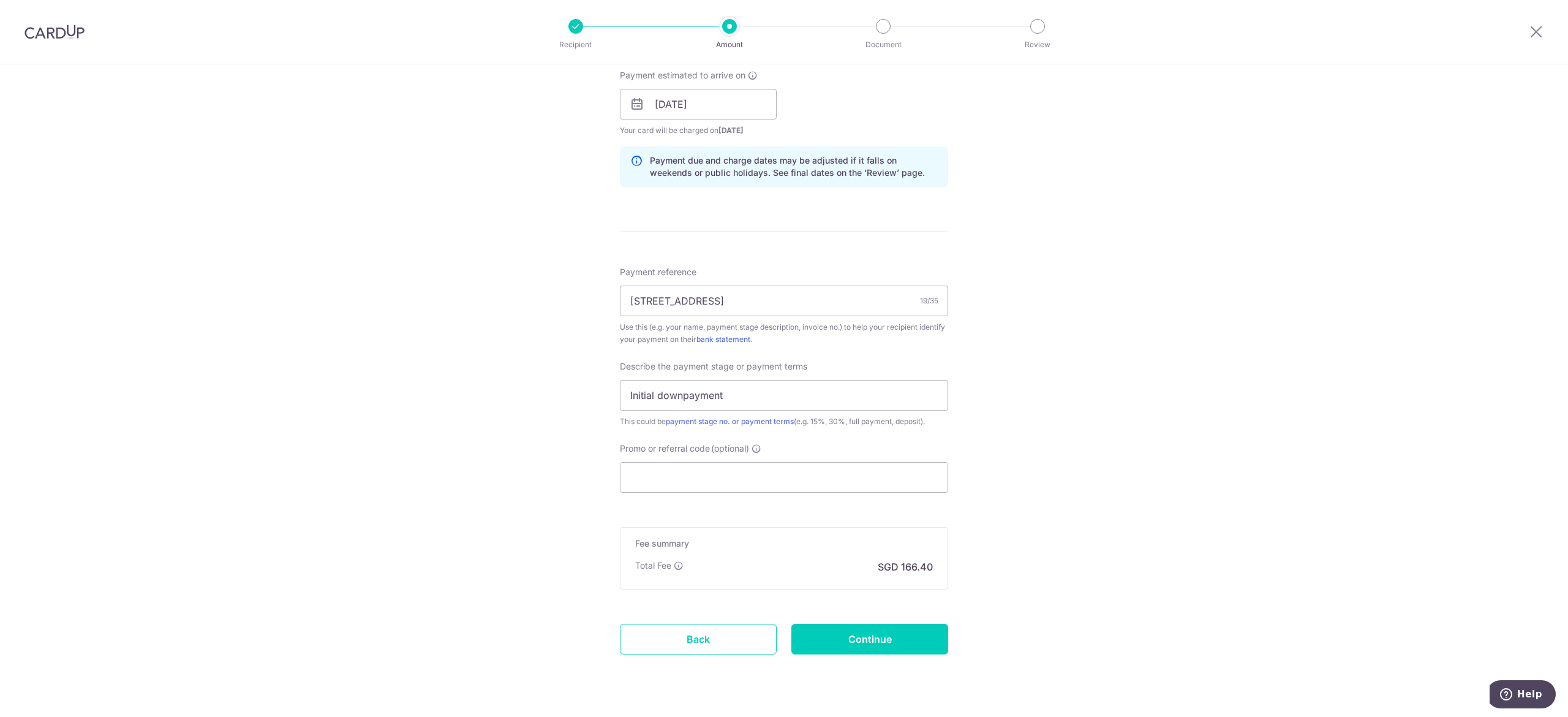
scroll to position [591, 0]
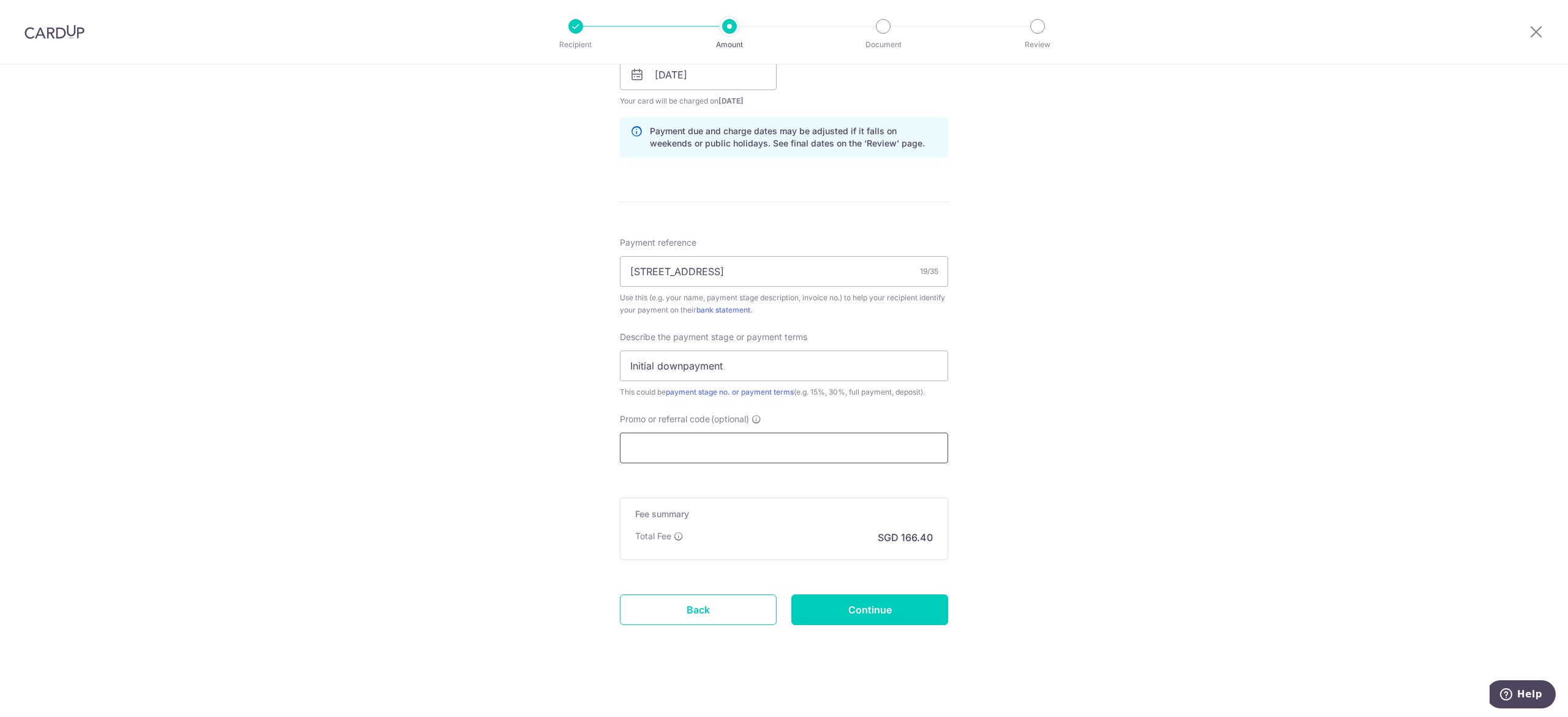
click at [755, 447] on input "Promo or referral code (optional)" at bounding box center [784, 448] width 329 height 31
paste input "https://www.google.com/search?cs=0&sca_esv=2eb052a5461778fe&sxsrf=AE3TifO6OWSoA…"
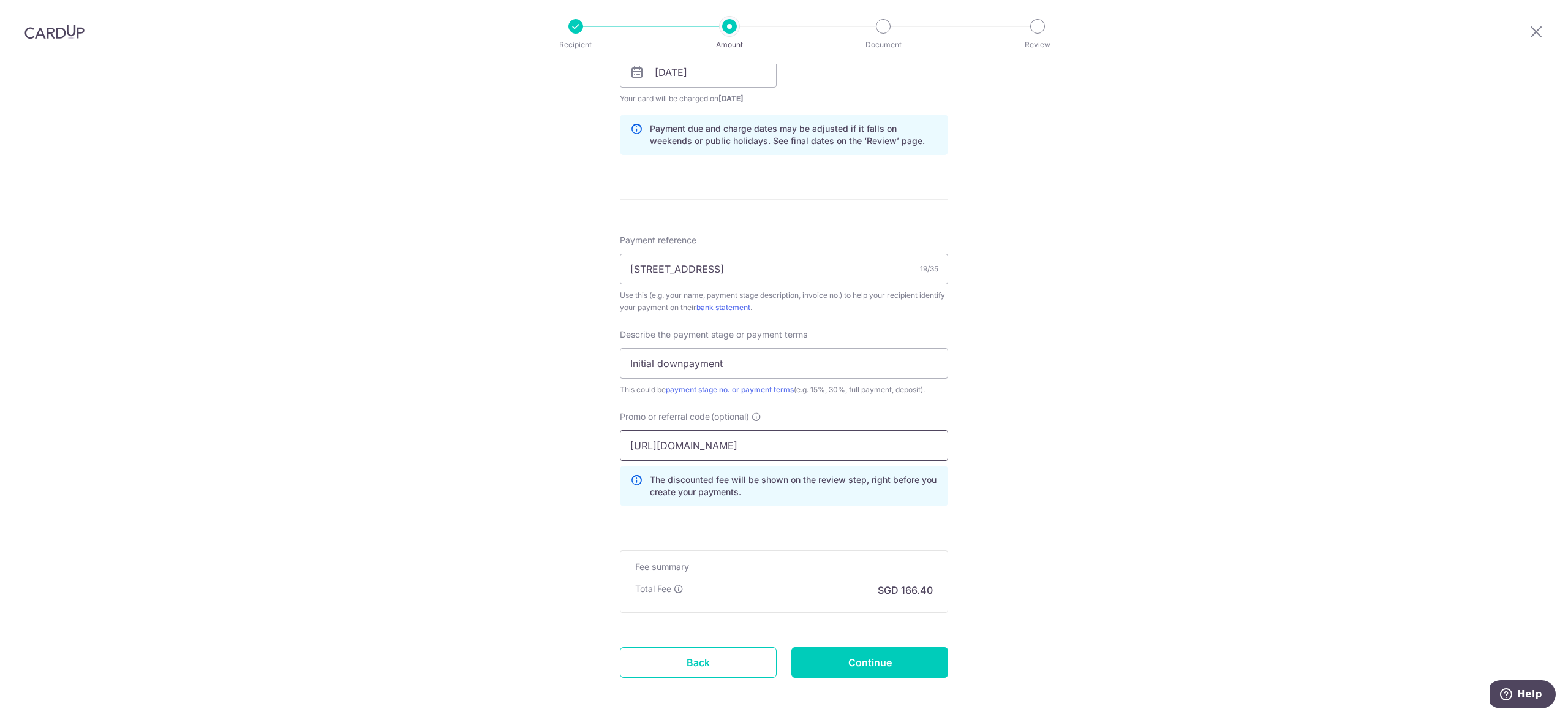
scroll to position [0, 0]
drag, startPoint x: 906, startPoint y: 449, endPoint x: 236, endPoint y: 452, distance: 670.0
click at [236, 452] on div "Tell us more about your payment Enter payment amount SGD 6,400.00 6400.00 Recip…" at bounding box center [784, 122] width 1568 height 1295
click at [239, 446] on div "Tell us more about your payment Enter payment amount SGD 6,400.00 6400.00 Recip…" at bounding box center [784, 122] width 1568 height 1295
click at [732, 447] on input "https://www.google.com/search?cs=0&sca_esv=2eb052a5461778fe&sxsrf=AE3TifO6OWSoA…" at bounding box center [784, 446] width 329 height 31
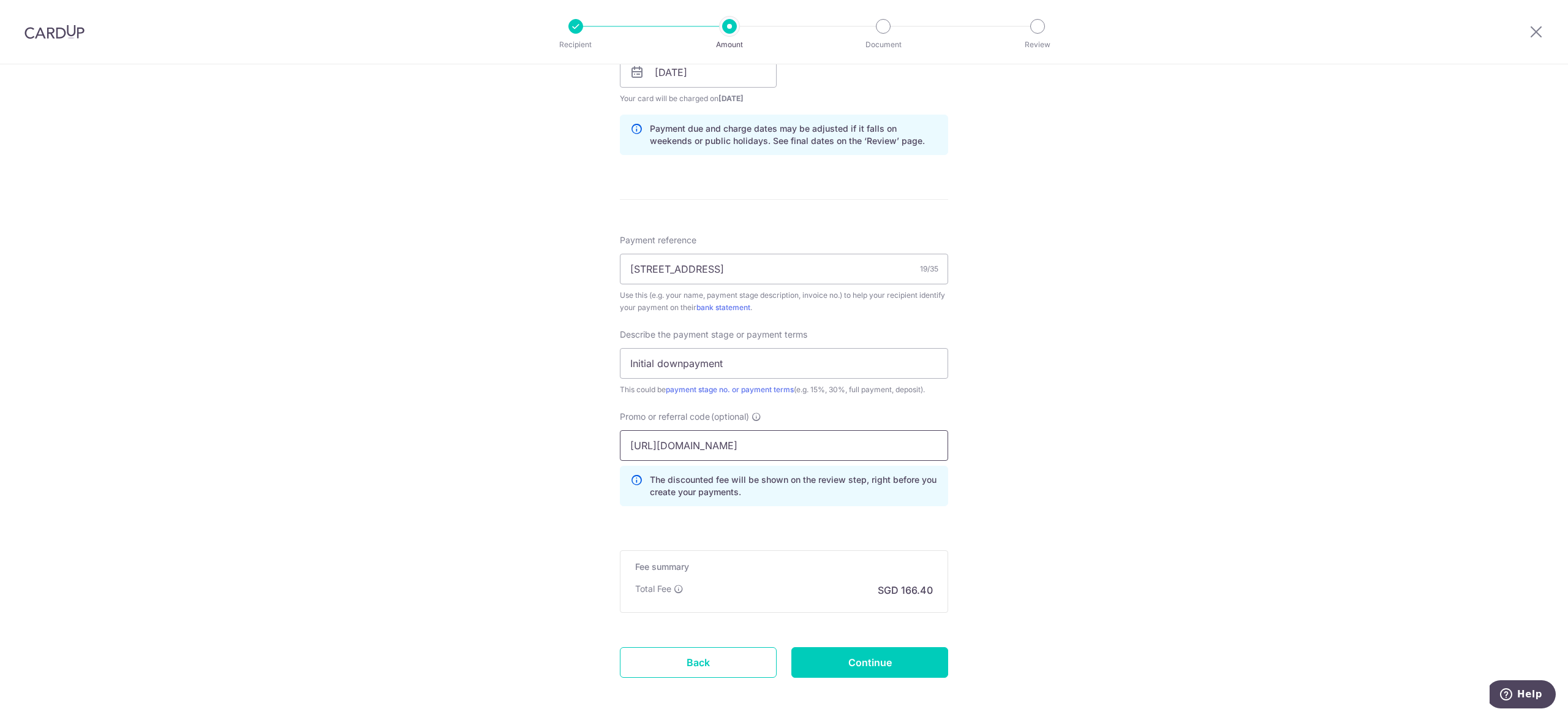
click at [729, 447] on input "https://www.google.com/search?cs=0&sca_esv=2eb052a5461778fe&sxsrf=AE3TifO6OWSoA…" at bounding box center [784, 446] width 329 height 31
click at [728, 446] on input "https://www.google.com/search?cs=0&sca_esv=2eb052a5461778fe&sxsrf=AE3TifO6OWSoA…" at bounding box center [784, 446] width 329 height 31
drag, startPoint x: 742, startPoint y: 454, endPoint x: 605, endPoint y: 454, distance: 137.0
click at [605, 454] on div "Tell us more about your payment Enter payment amount SGD 6,400.00 6400.00 Recip…" at bounding box center [784, 122] width 1568 height 1295
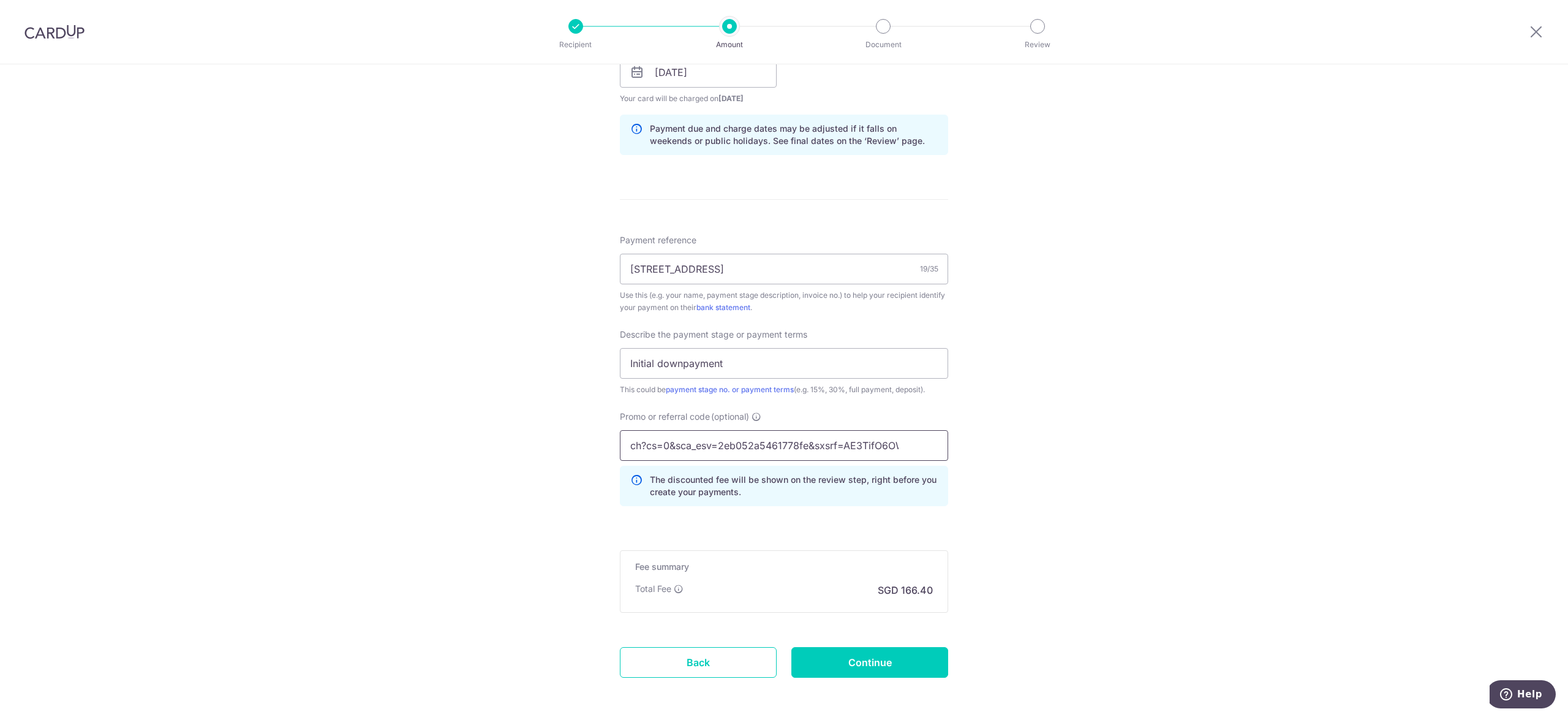
drag, startPoint x: 898, startPoint y: 447, endPoint x: 446, endPoint y: 454, distance: 452.1
click at [449, 454] on div "Tell us more about your payment Enter payment amount SGD 6,400.00 6400.00 Recip…" at bounding box center [784, 122] width 1568 height 1295
type input "SoAMsU1I8QuZ0Gkxx3HXODiQ%3A1759711625188&q=RENO25ONE&sa=X&ved=2ahUKEwjg1K3SrI6Q…"
type input "RENO25ONE"
click at [911, 671] on input "Continue" at bounding box center [869, 662] width 157 height 31
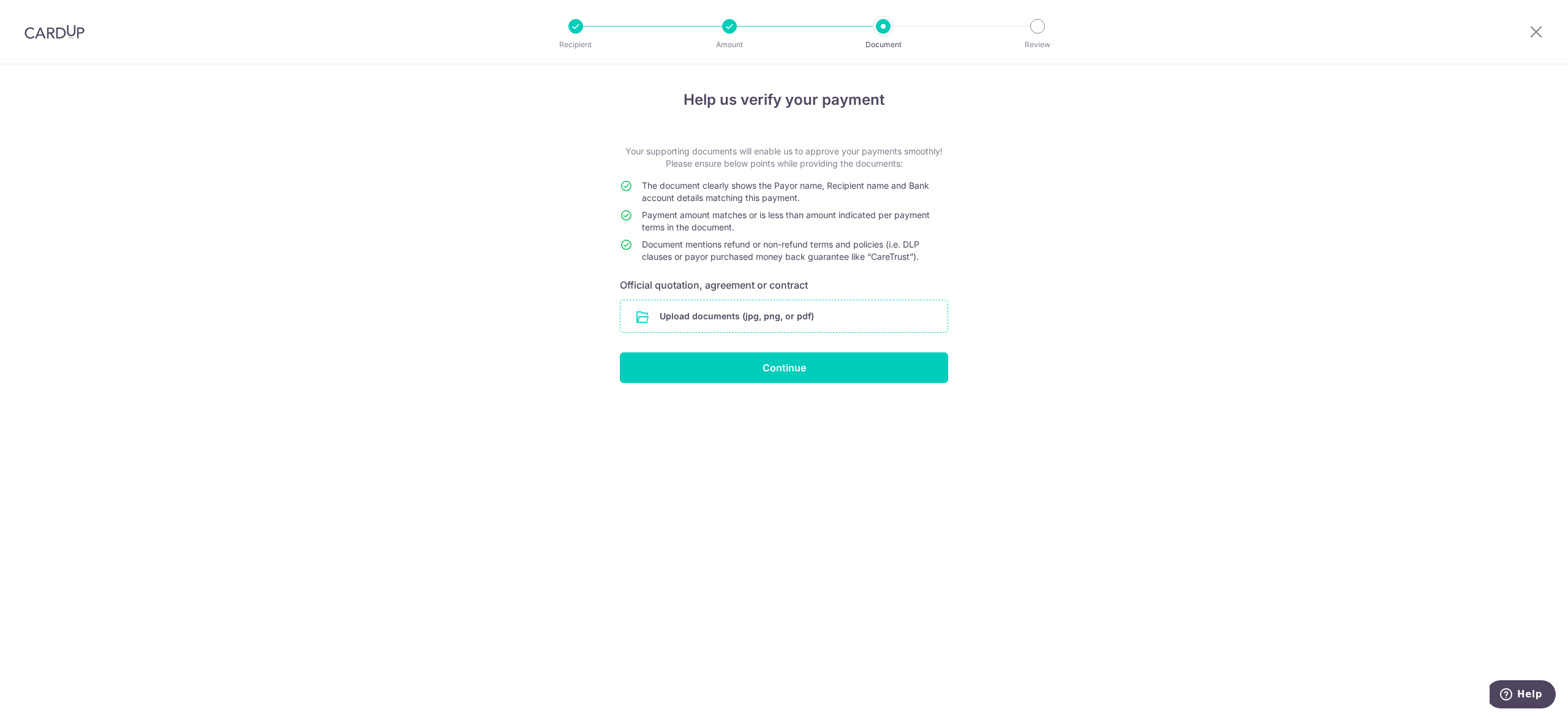
click at [863, 313] on input "file" at bounding box center [784, 317] width 327 height 32
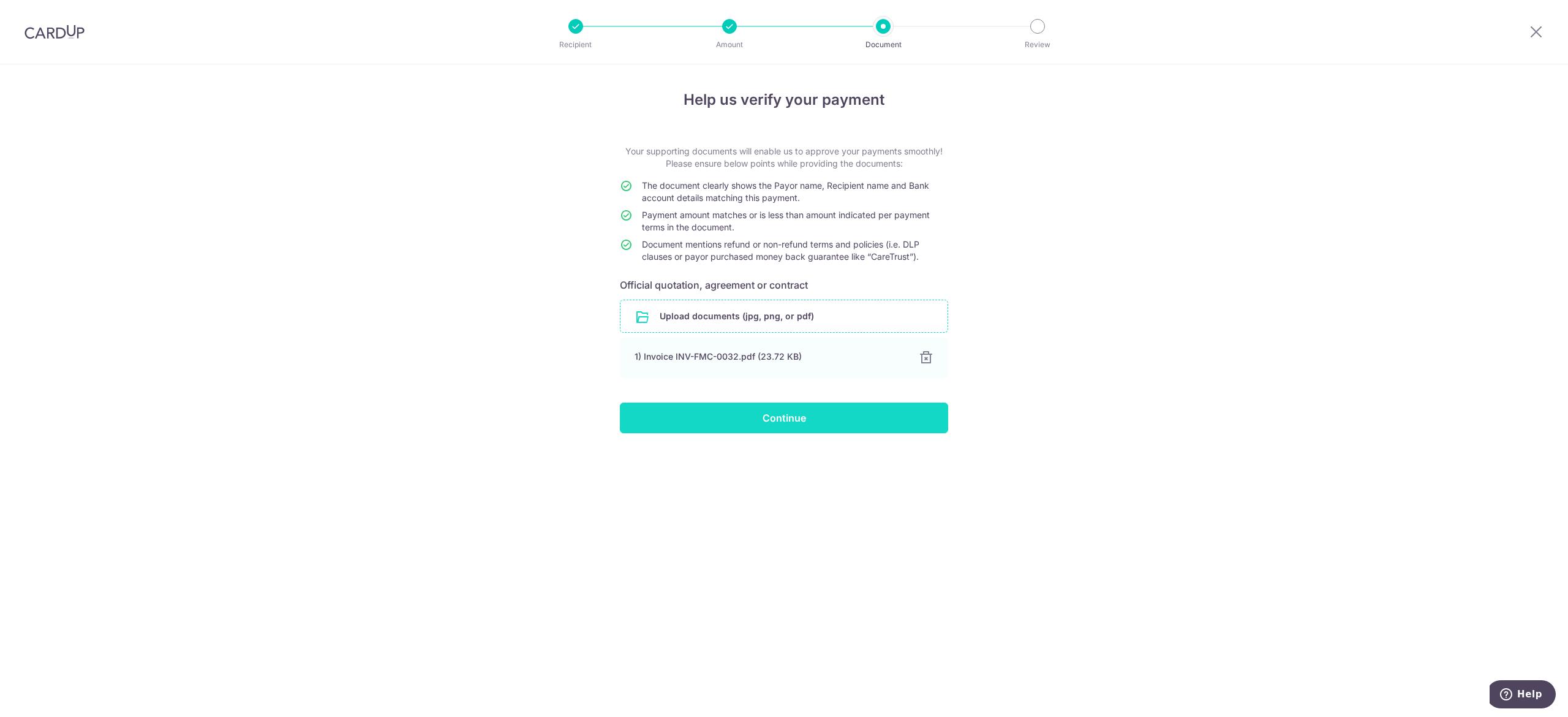
click at [836, 419] on input "Continue" at bounding box center [784, 418] width 329 height 31
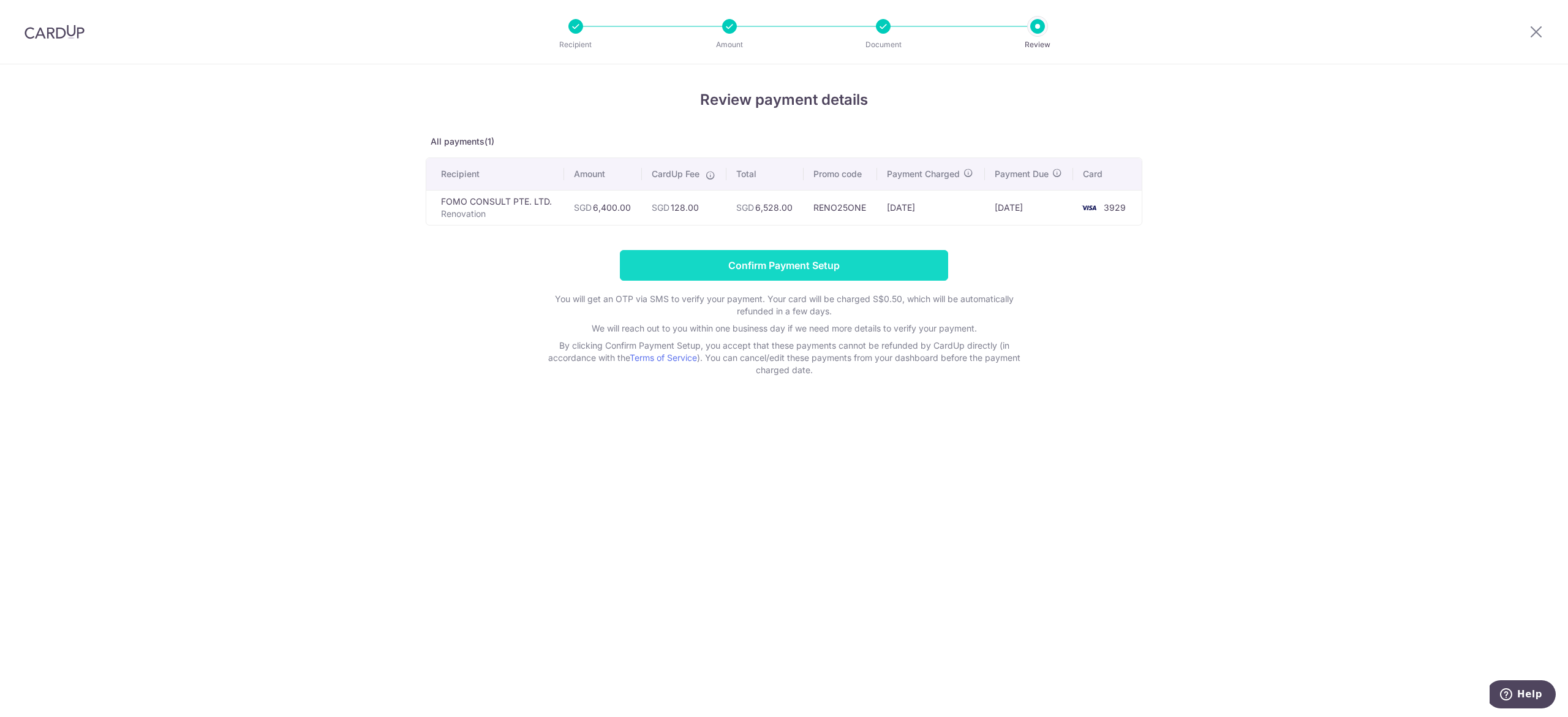
click at [822, 264] on input "Confirm Payment Setup" at bounding box center [784, 265] width 329 height 31
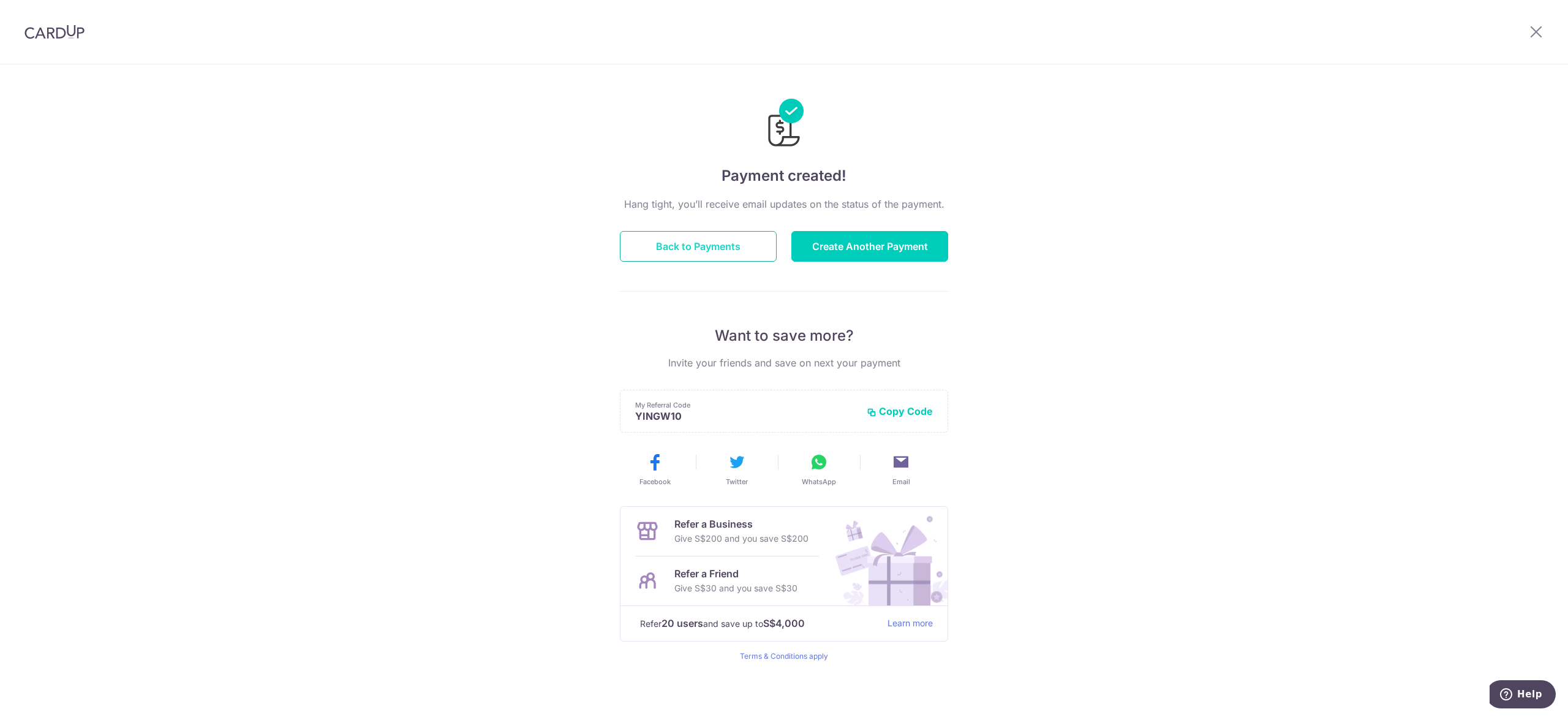
click at [702, 244] on button "Back to Payments" at bounding box center [698, 247] width 157 height 31
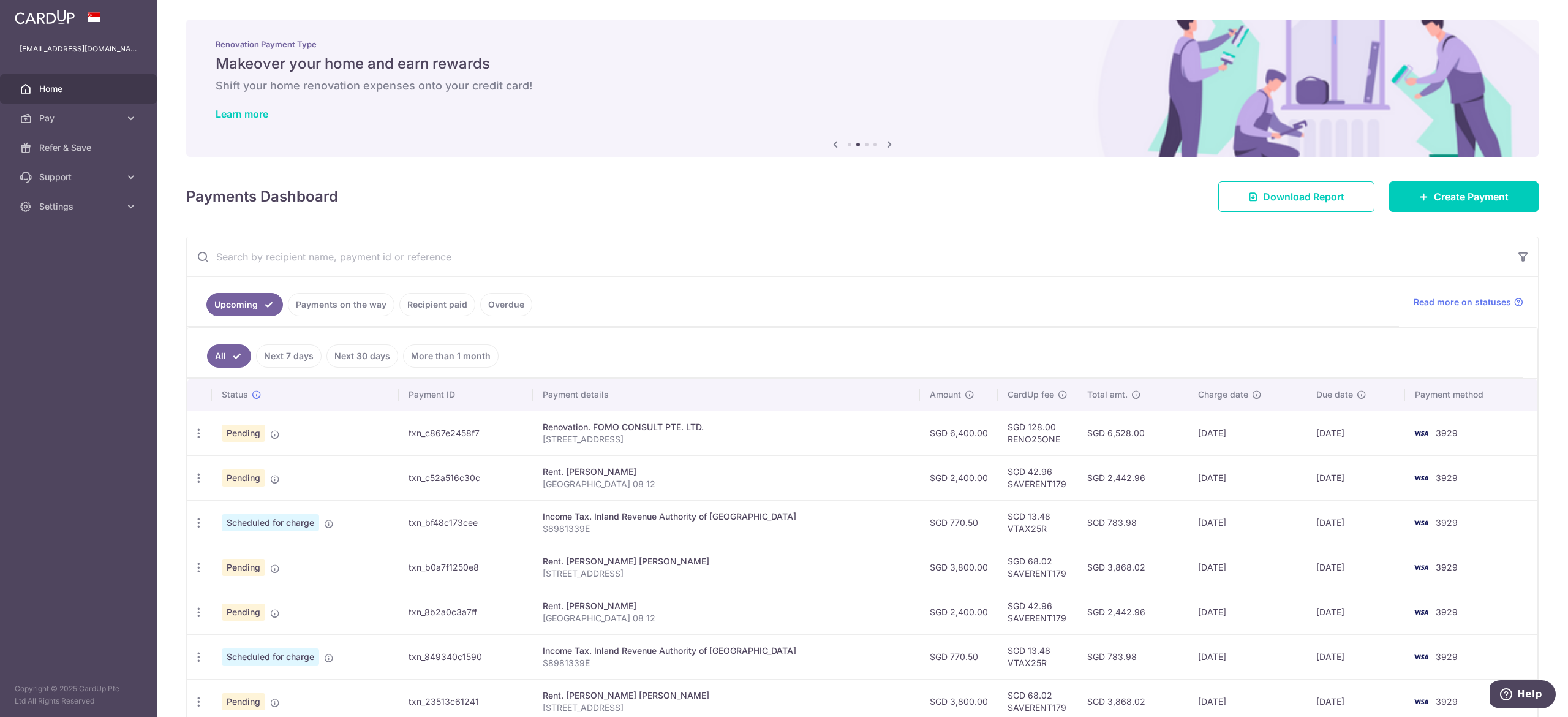
click at [49, 83] on span "Home" at bounding box center [80, 89] width 81 height 12
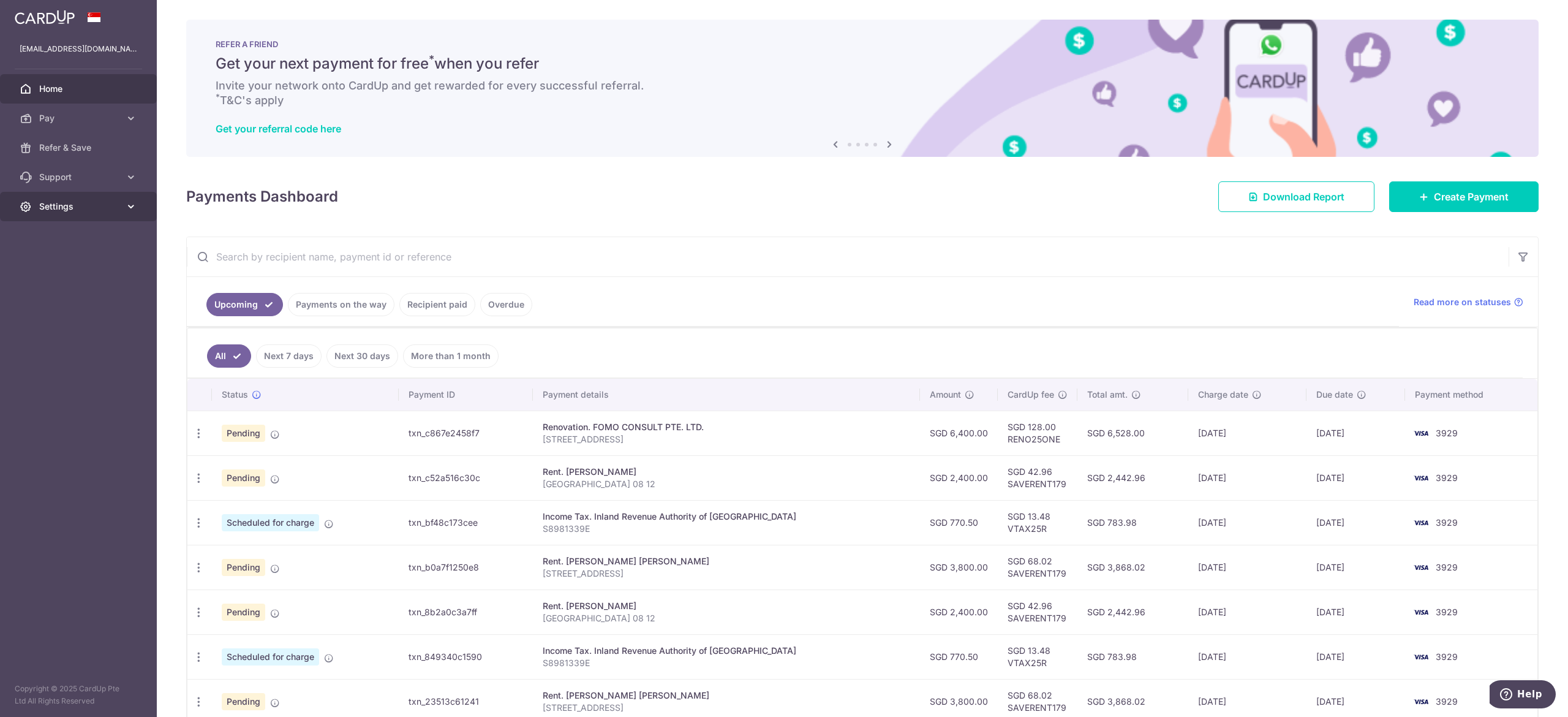
click at [98, 198] on link "Settings" at bounding box center [78, 206] width 157 height 29
click at [65, 271] on span "Logout" at bounding box center [80, 265] width 81 height 12
